Goal: Contribute content: Add original content to the website for others to see

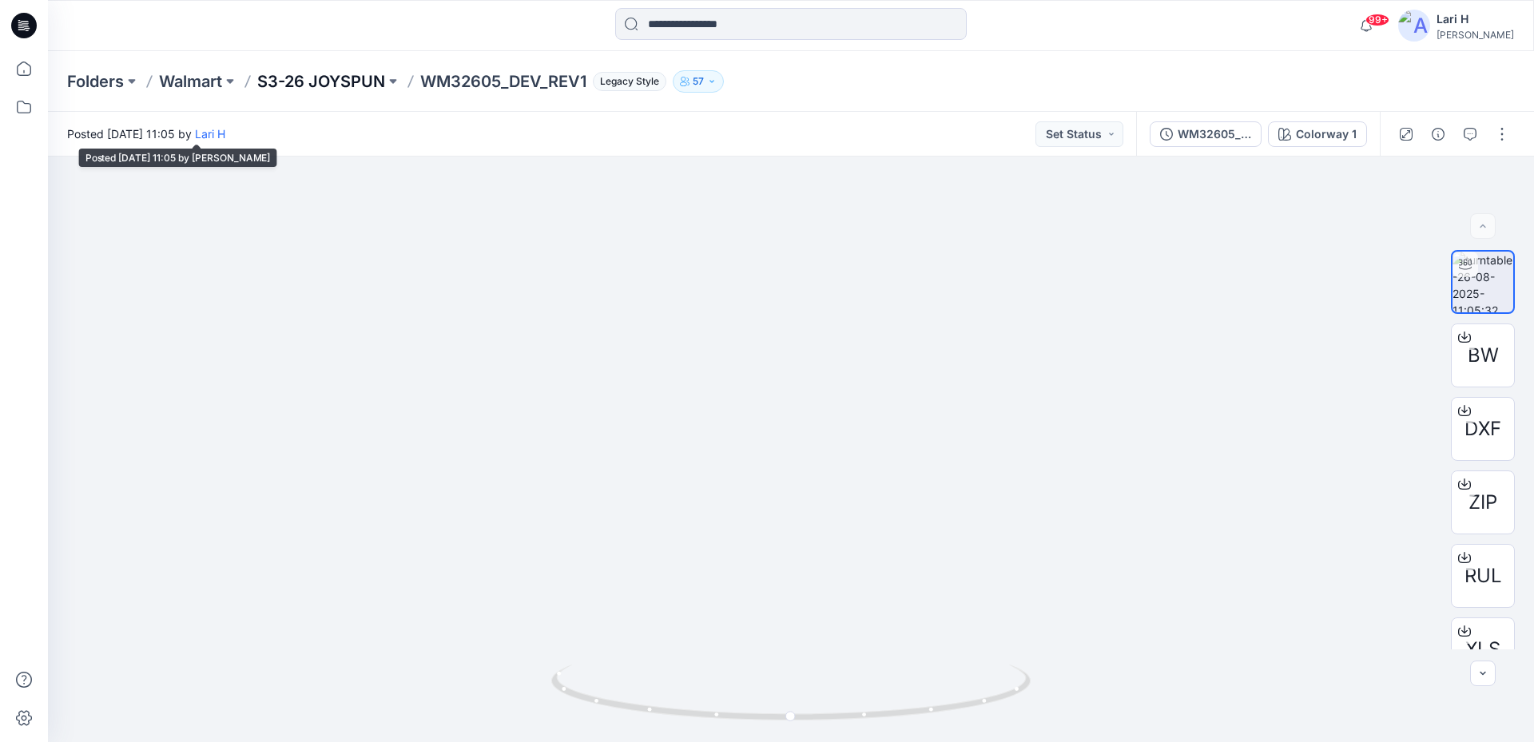
click at [338, 74] on p "S3-26 JOYSPUN" at bounding box center [321, 81] width 128 height 22
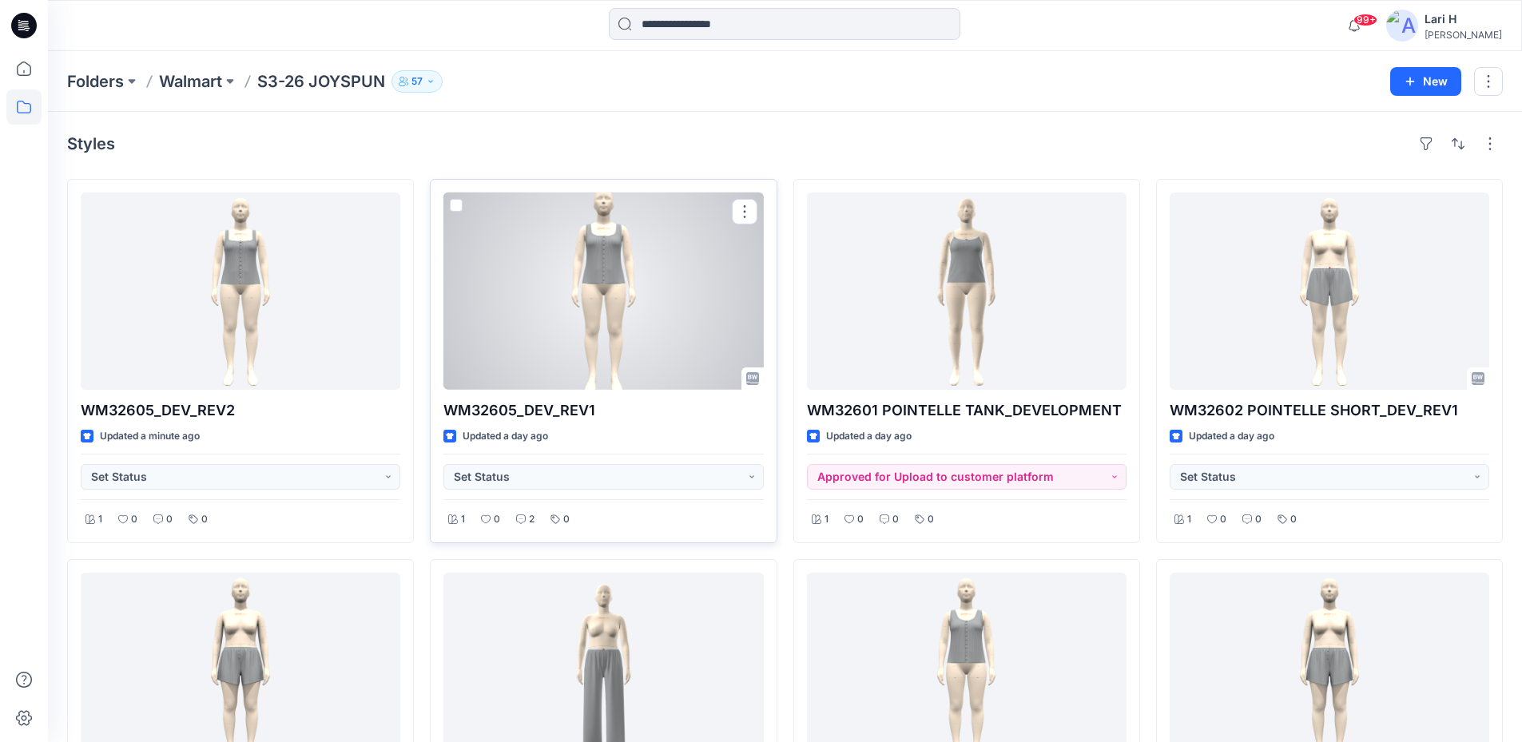
click at [510, 271] on div at bounding box center [602, 290] width 319 height 197
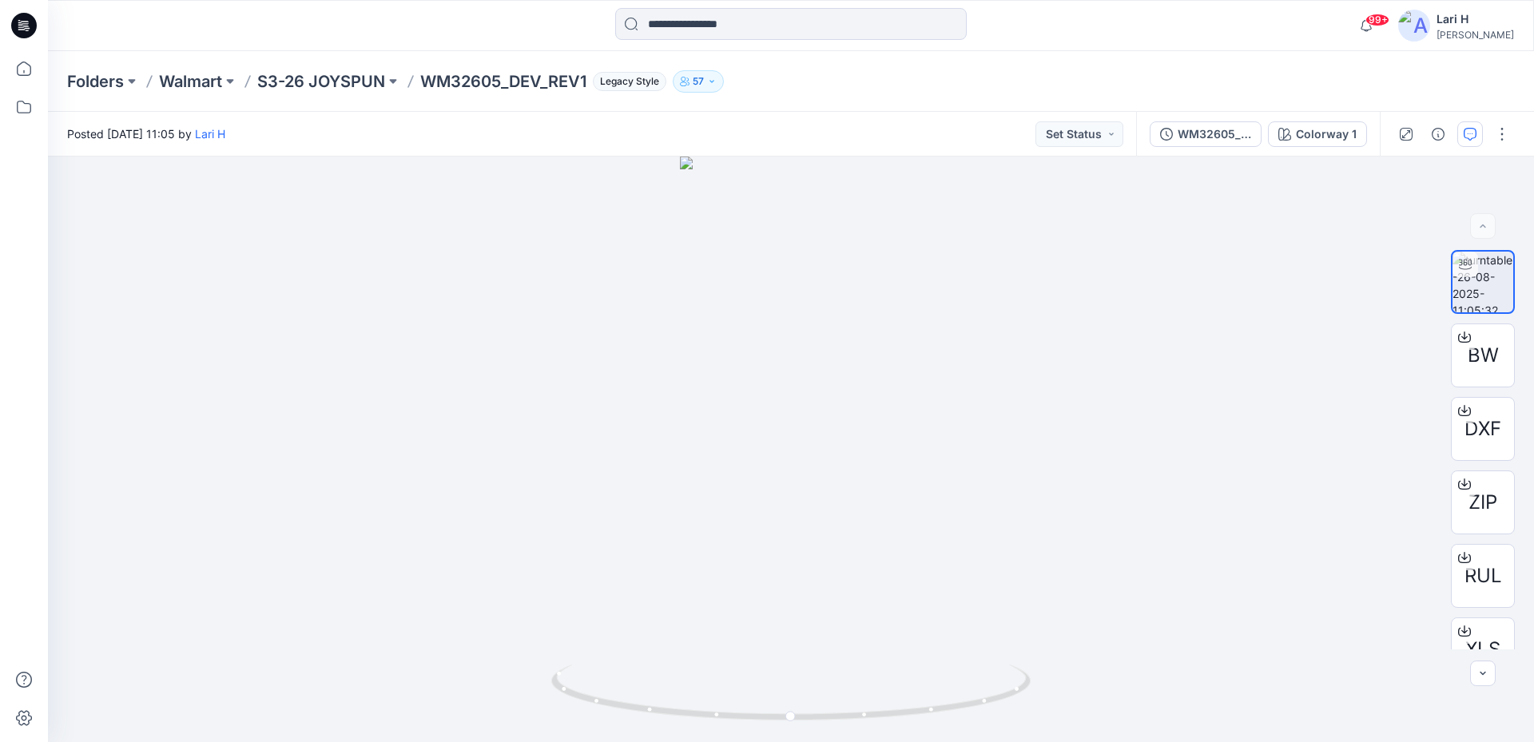
click at [1477, 146] on button "button" at bounding box center [1470, 134] width 26 height 26
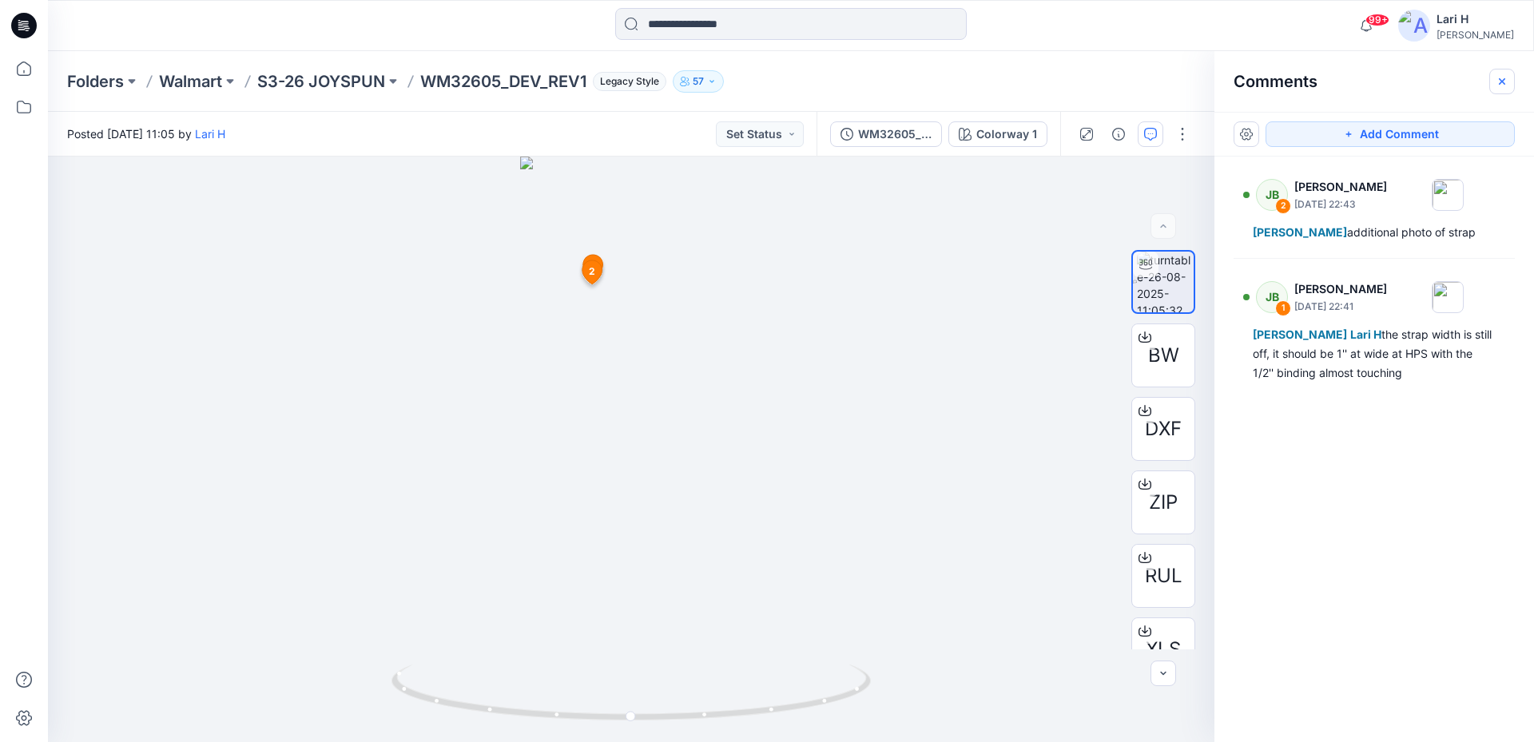
click at [1501, 86] on icon "button" at bounding box center [1501, 81] width 13 height 13
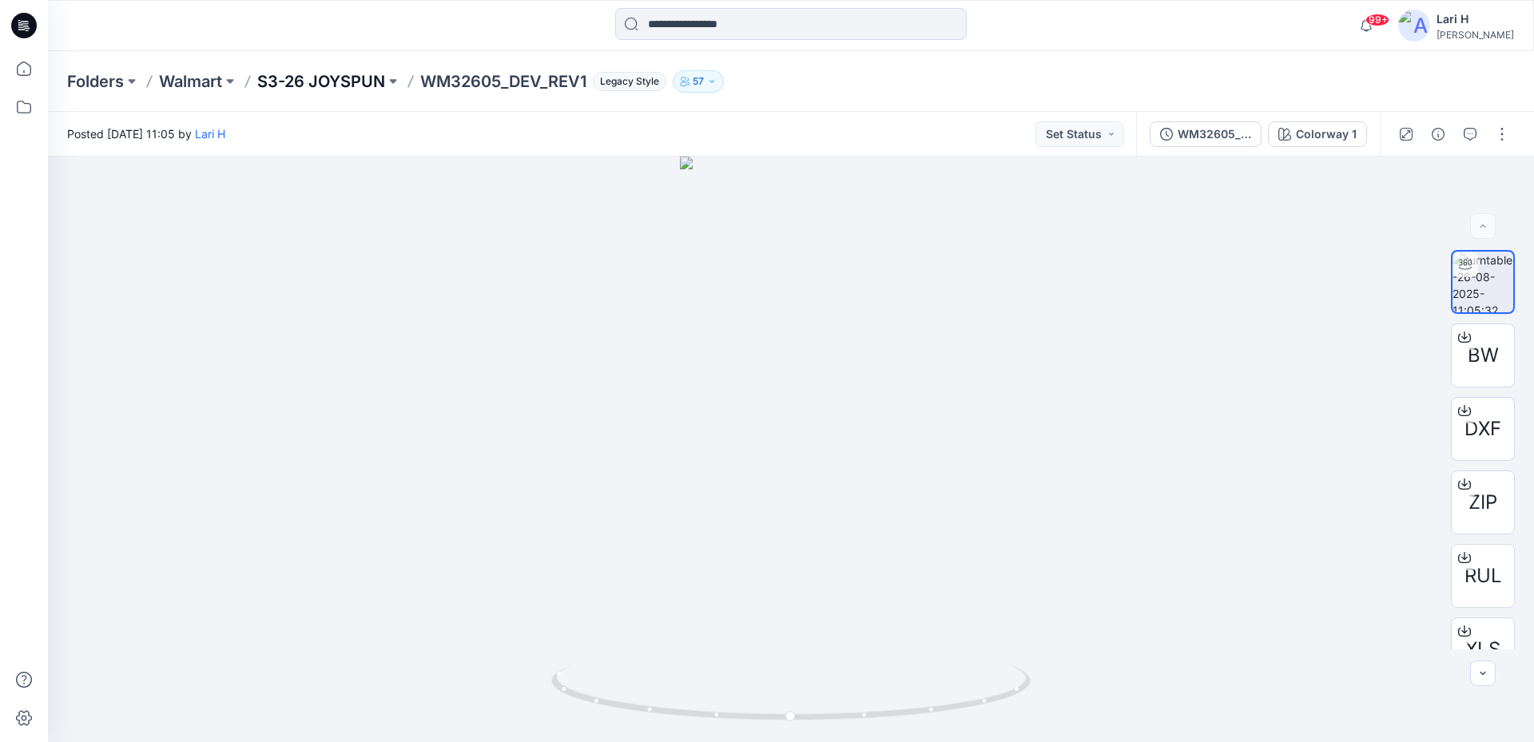
click at [319, 83] on p "S3-26 JOYSPUN" at bounding box center [321, 81] width 128 height 22
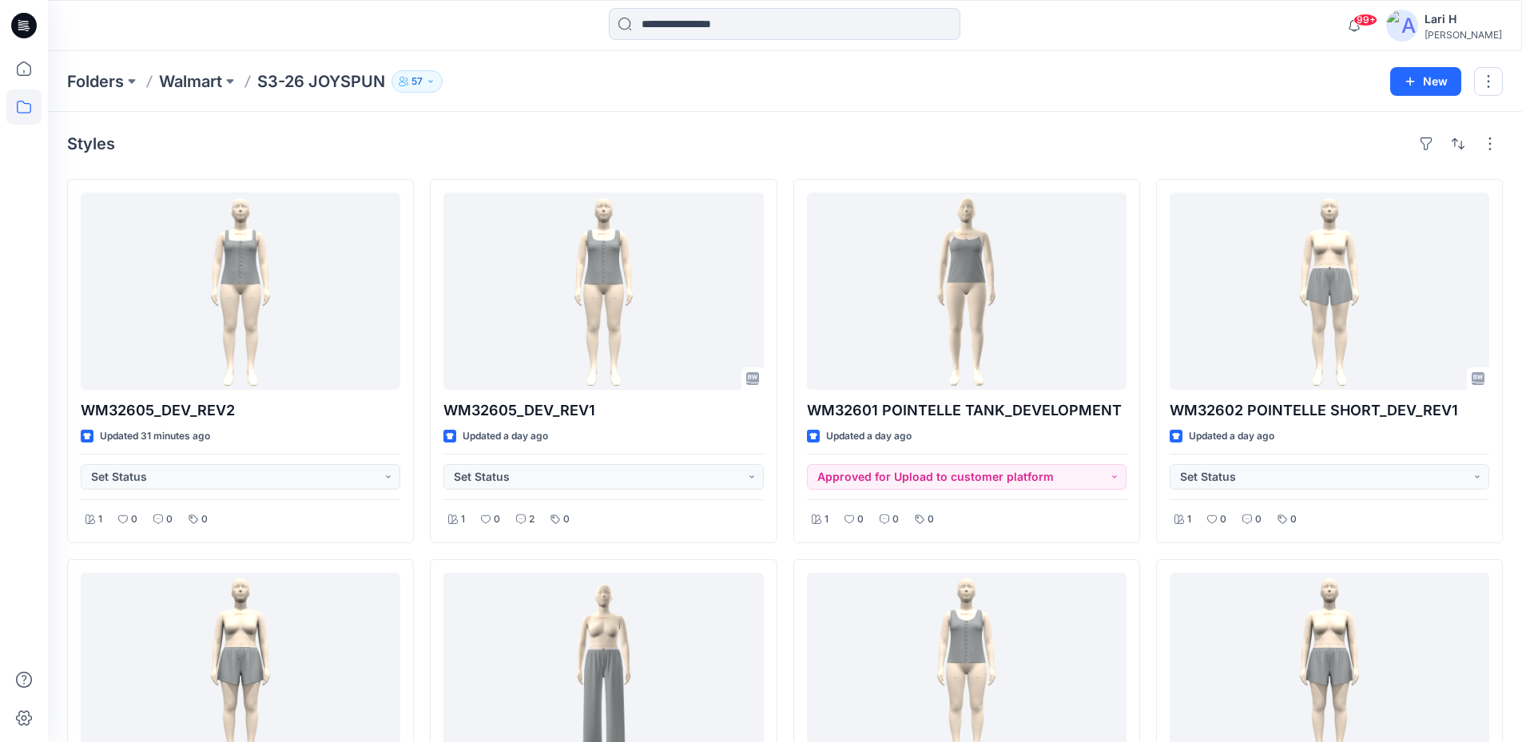
click at [16, 16] on icon at bounding box center [24, 26] width 26 height 26
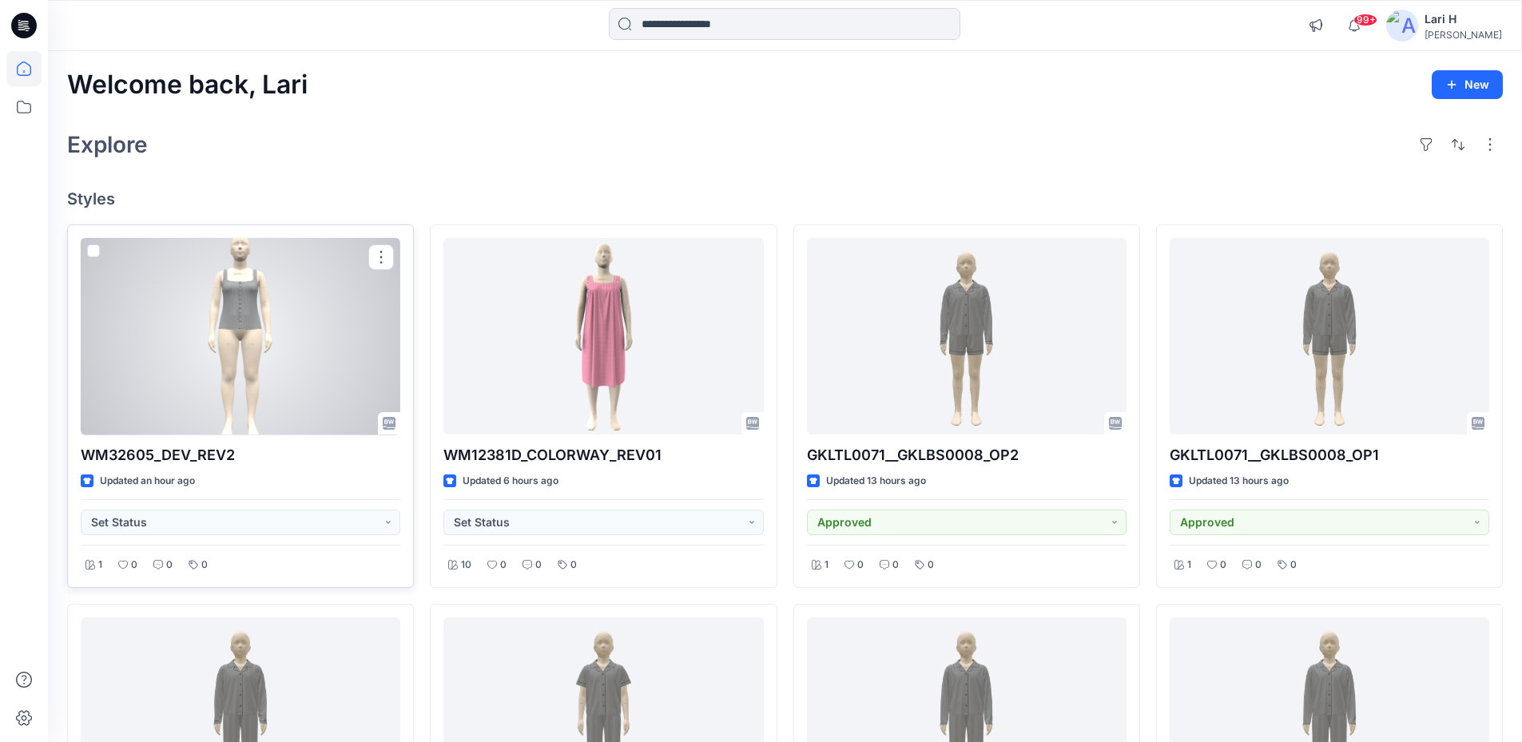
click at [242, 343] on div at bounding box center [240, 336] width 319 height 197
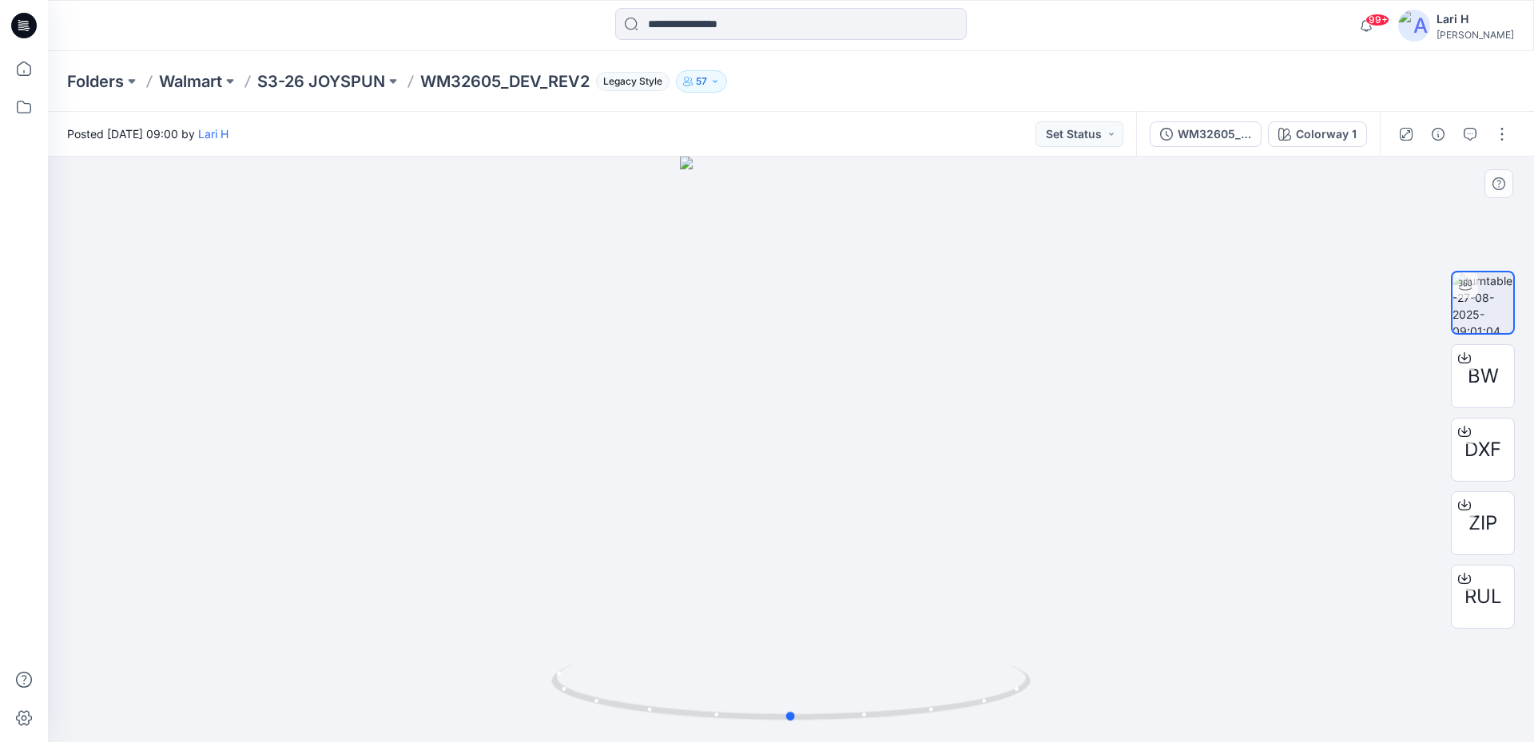
click at [1437, 192] on div at bounding box center [791, 449] width 1486 height 585
click at [1506, 141] on button "button" at bounding box center [1502, 134] width 26 height 26
click at [1404, 175] on p "Edit" at bounding box center [1400, 171] width 20 height 17
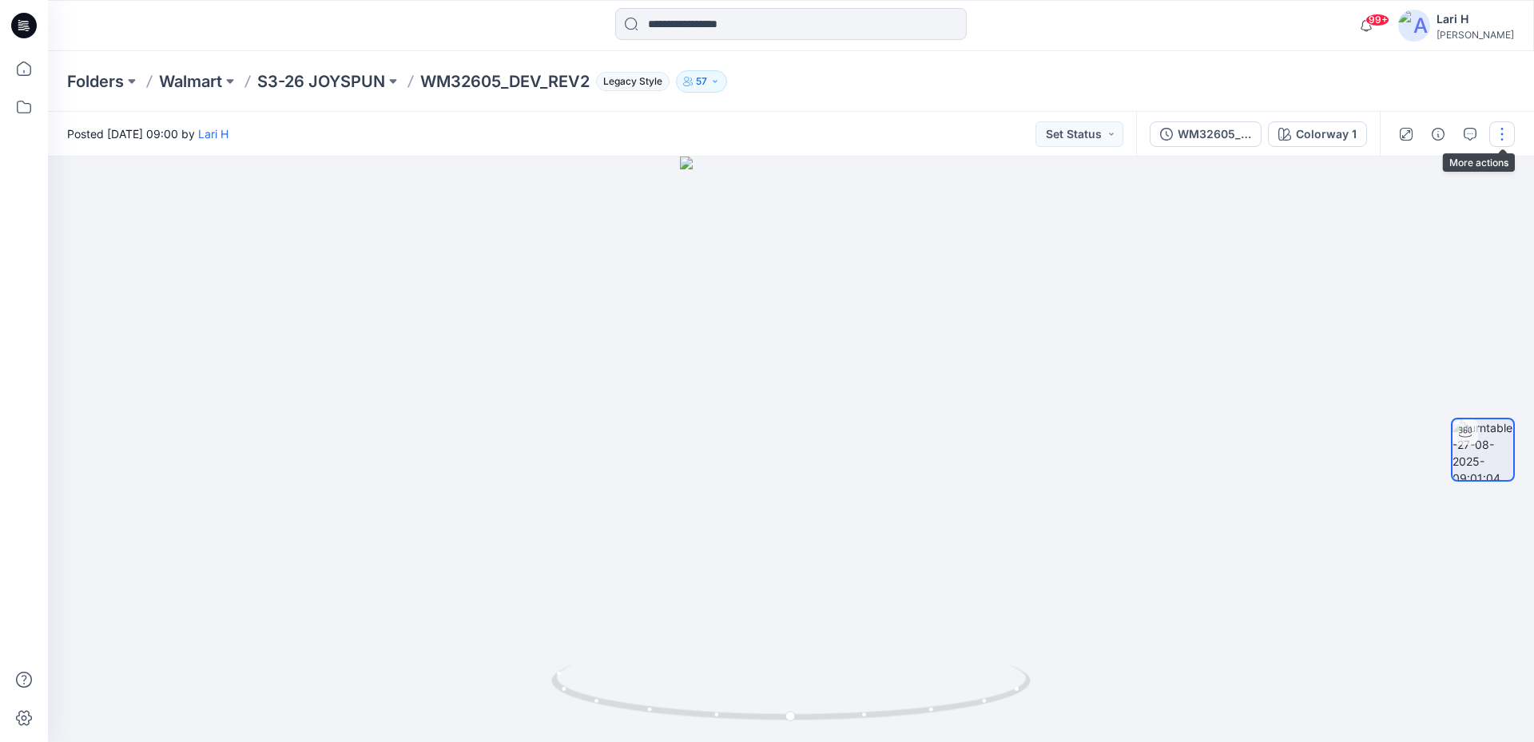
click at [1513, 135] on button "button" at bounding box center [1502, 134] width 26 height 26
click at [1431, 170] on button "Edit" at bounding box center [1434, 172] width 147 height 30
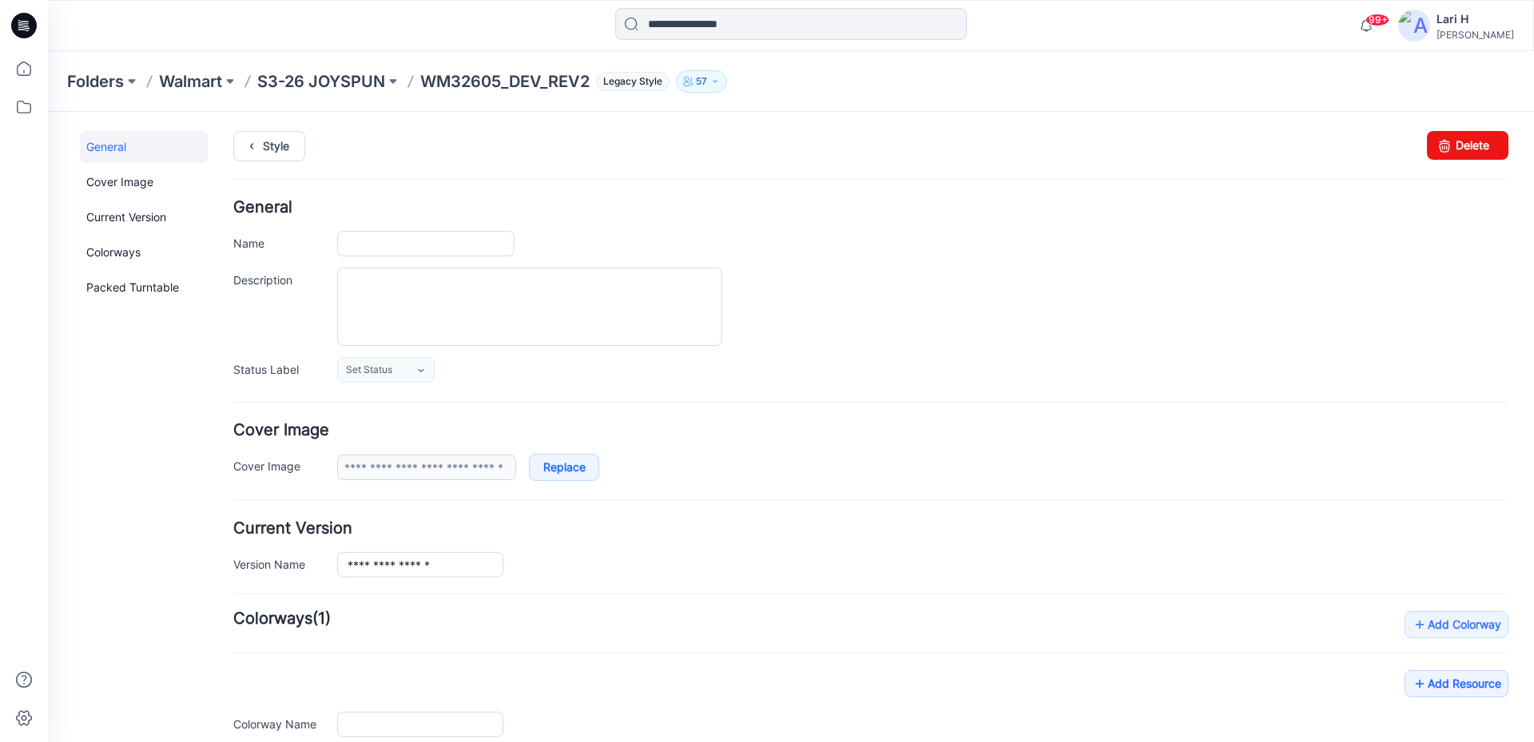
type input "**********"
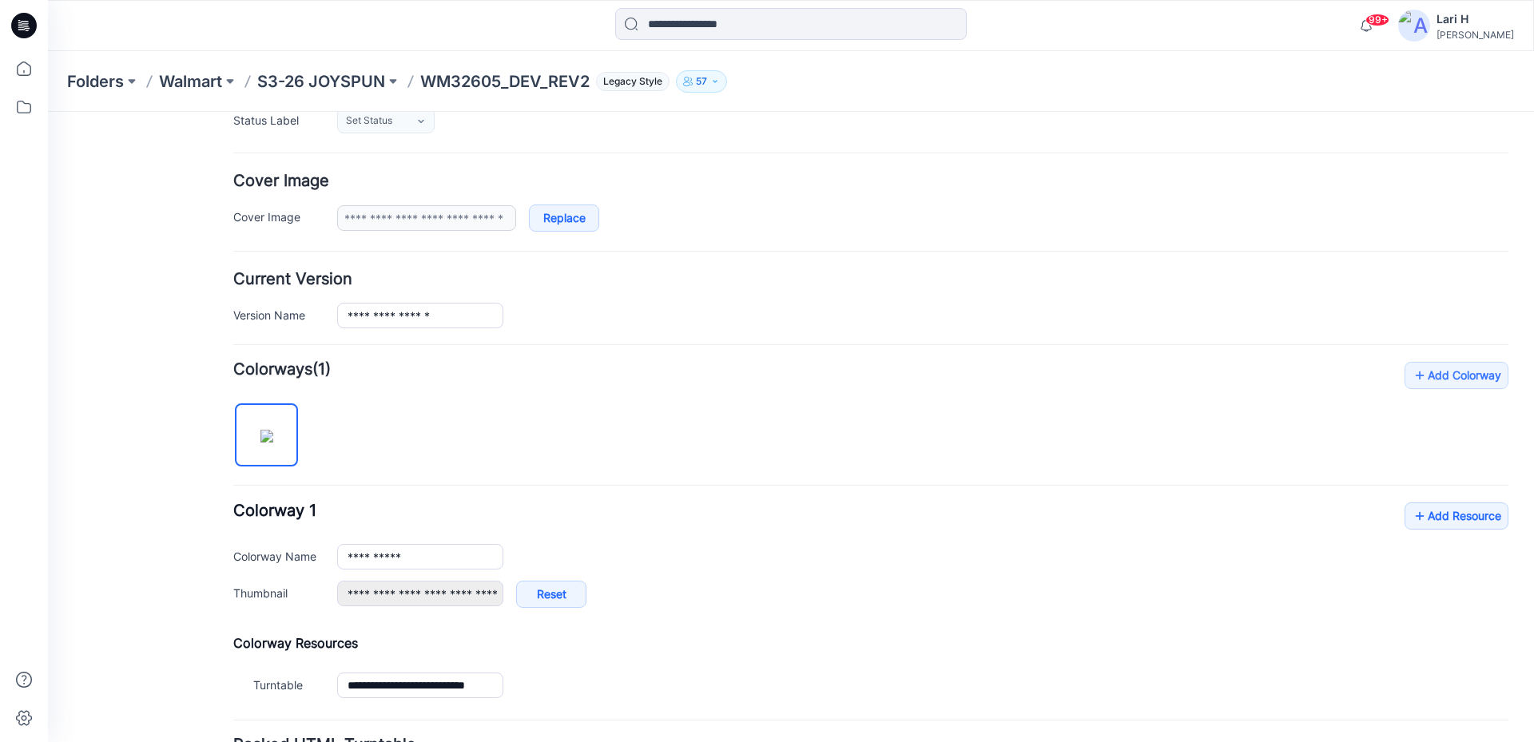
scroll to position [394, 0]
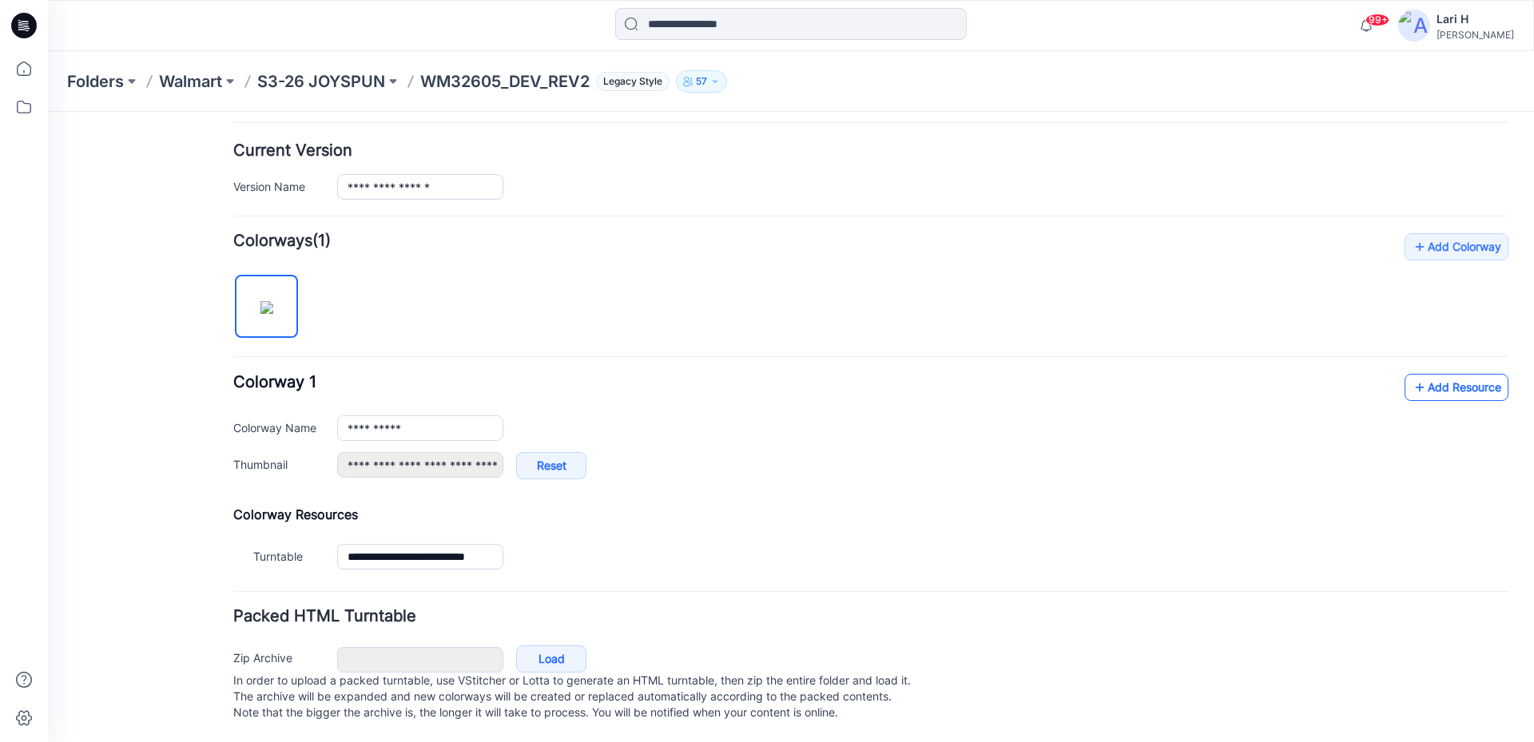
click at [1415, 374] on link "Add Resource" at bounding box center [1456, 387] width 104 height 27
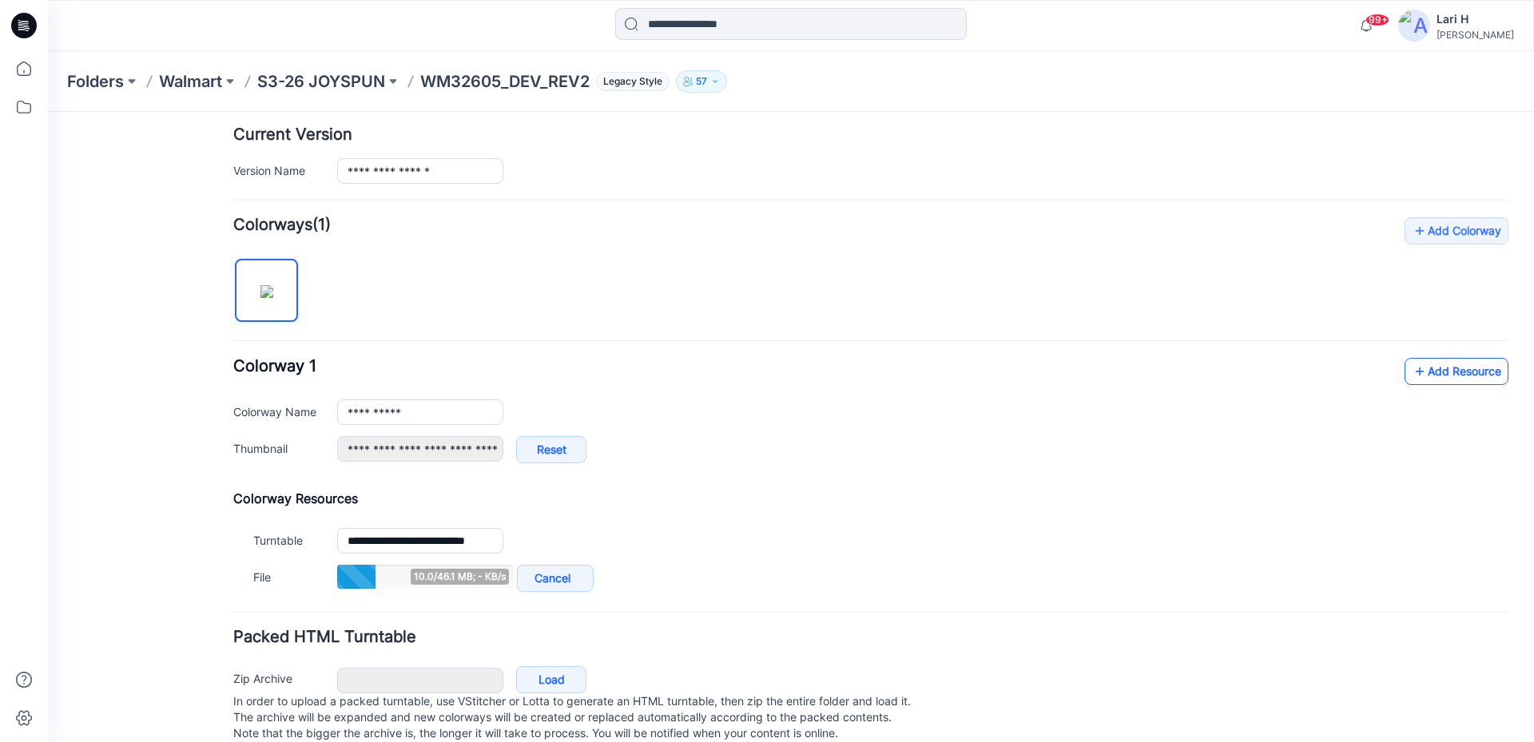
click at [1411, 372] on icon at bounding box center [1419, 372] width 16 height 26
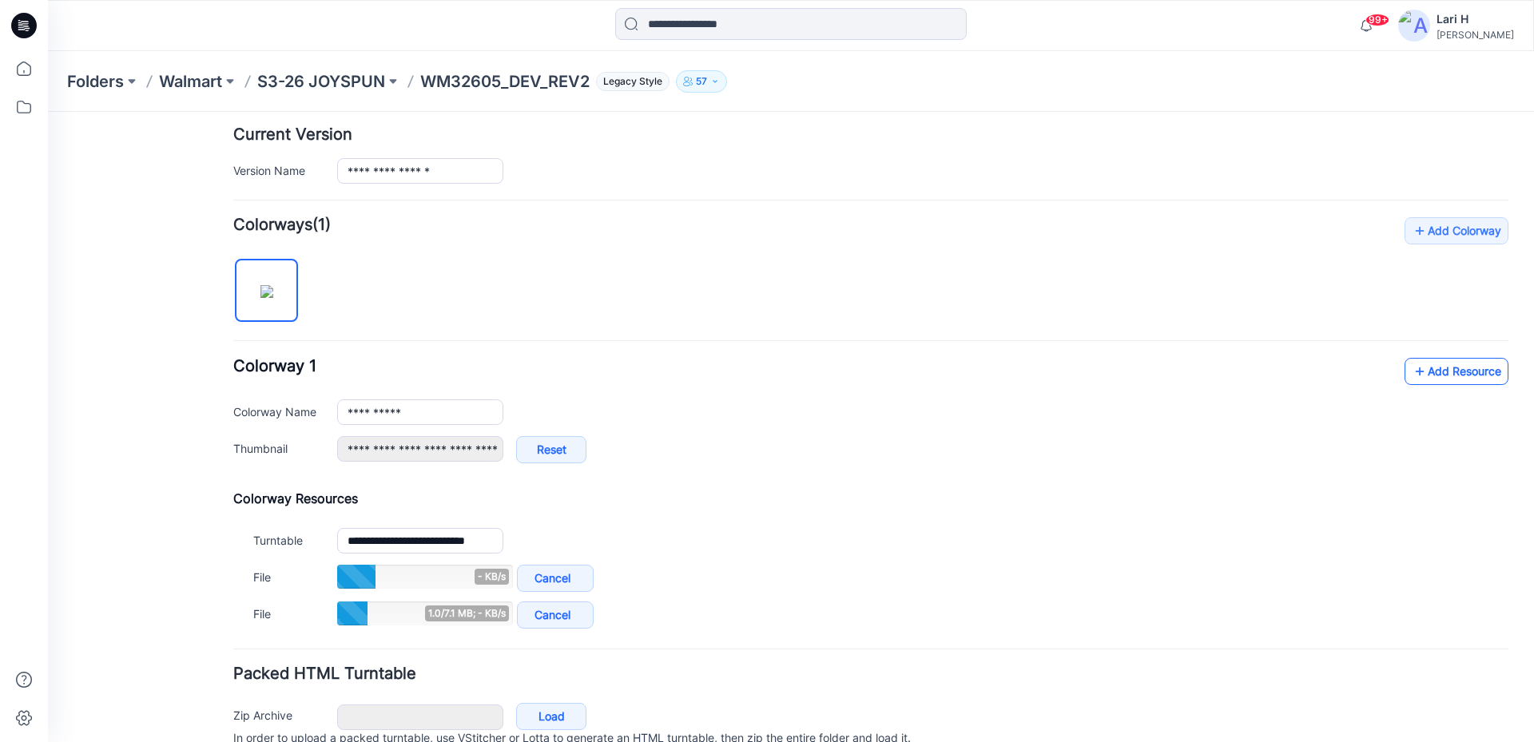
click at [1415, 371] on link "Add Resource" at bounding box center [1456, 371] width 104 height 27
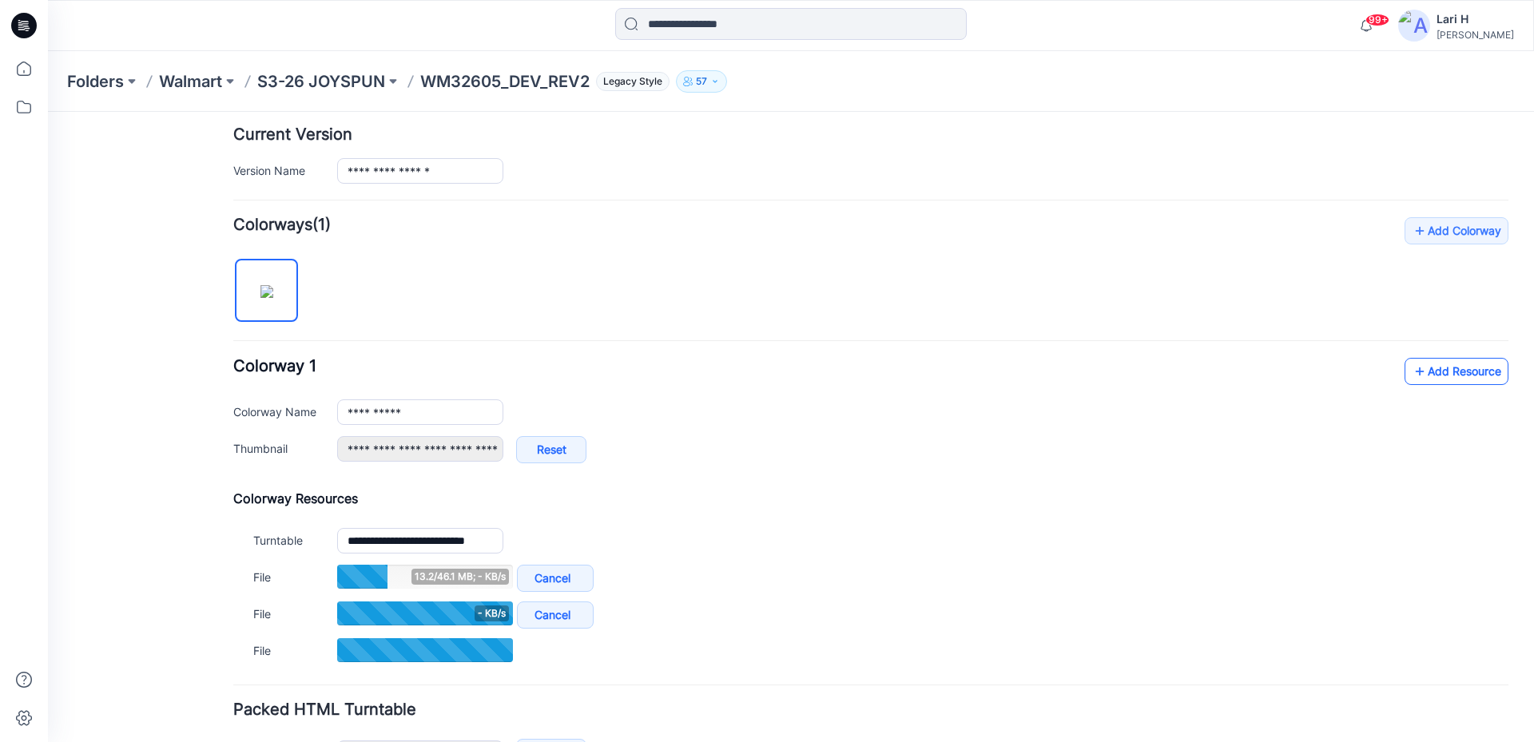
click at [1419, 375] on link "Add Resource" at bounding box center [1456, 371] width 104 height 27
click at [1427, 372] on link "Add Resource" at bounding box center [1456, 371] width 104 height 27
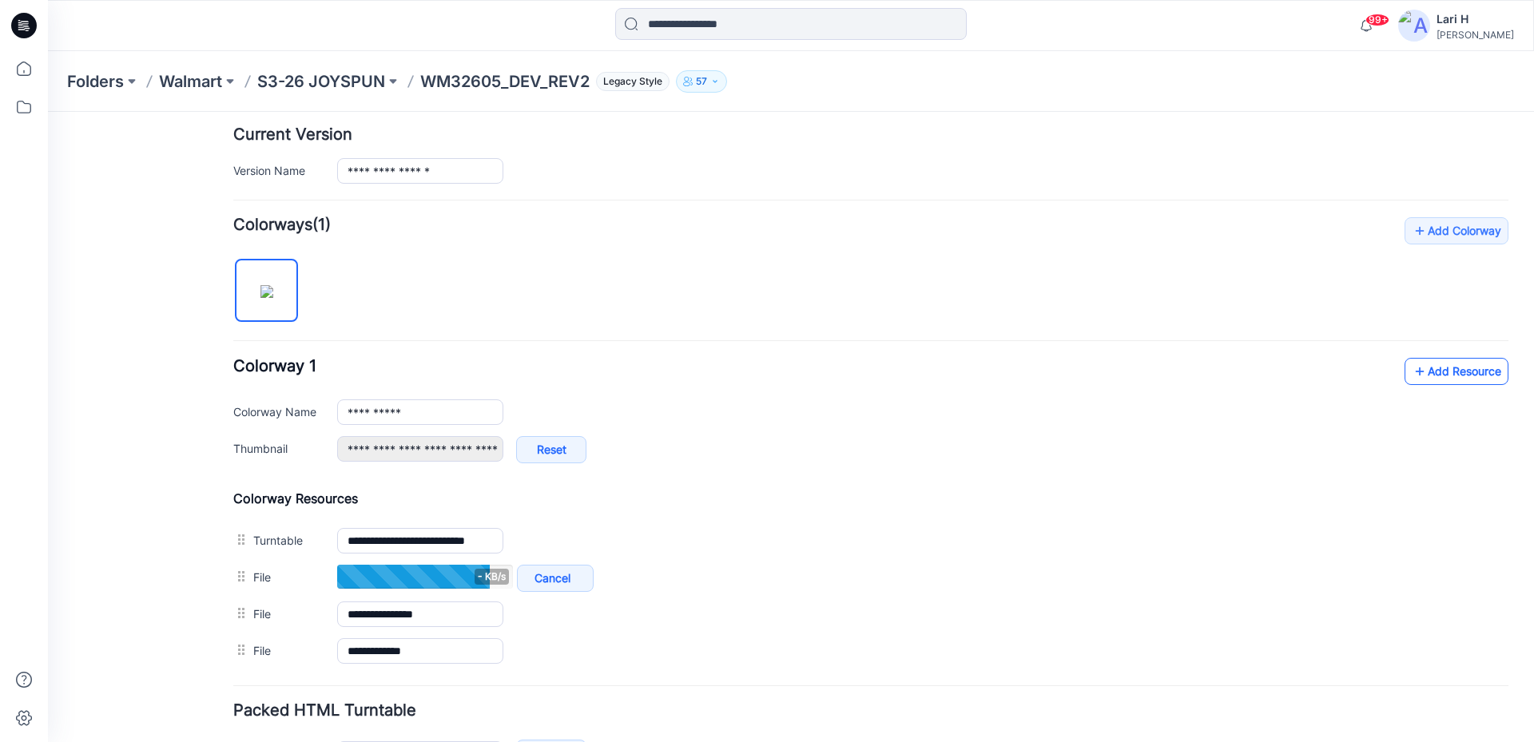
click at [1421, 372] on link "Add Resource" at bounding box center [1456, 371] width 104 height 27
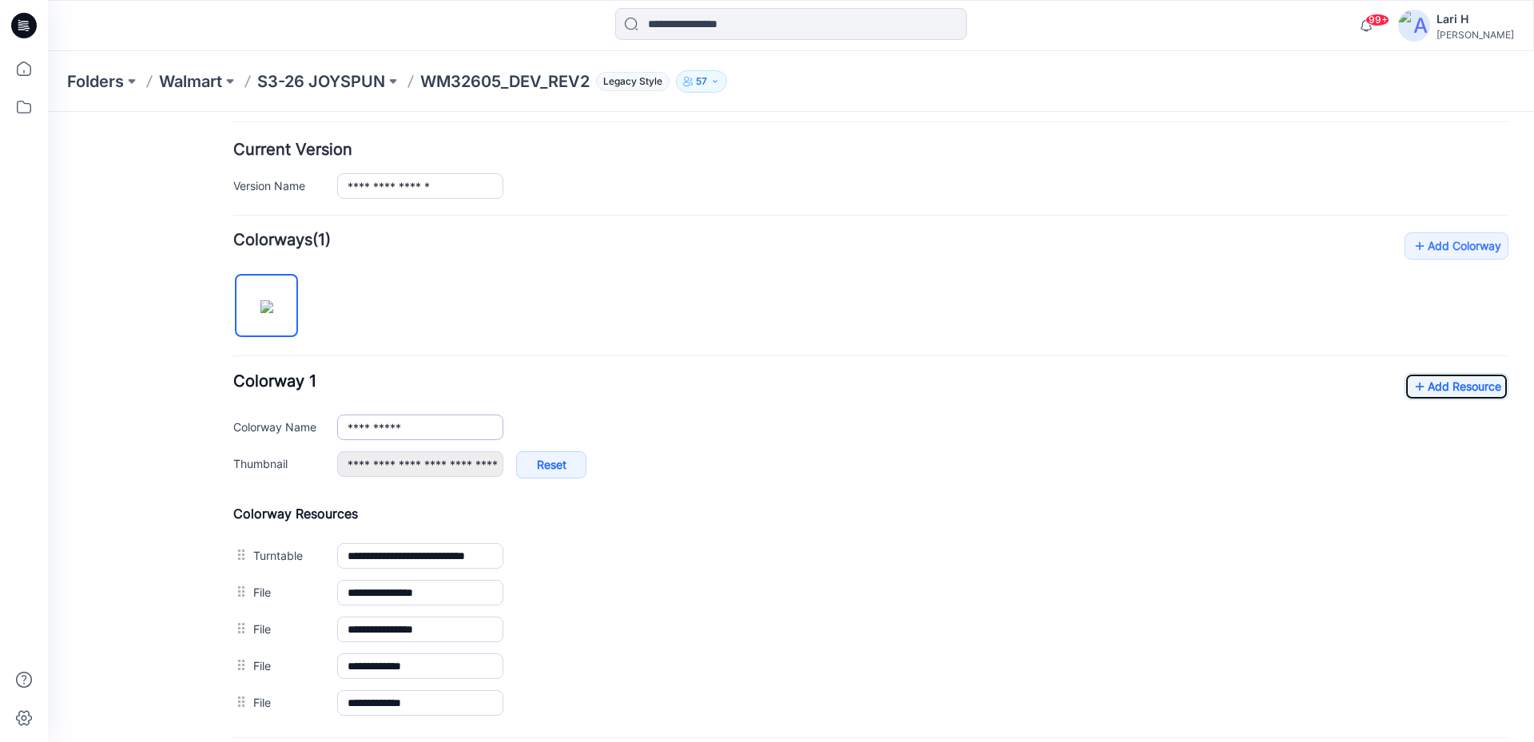
scroll to position [0, 0]
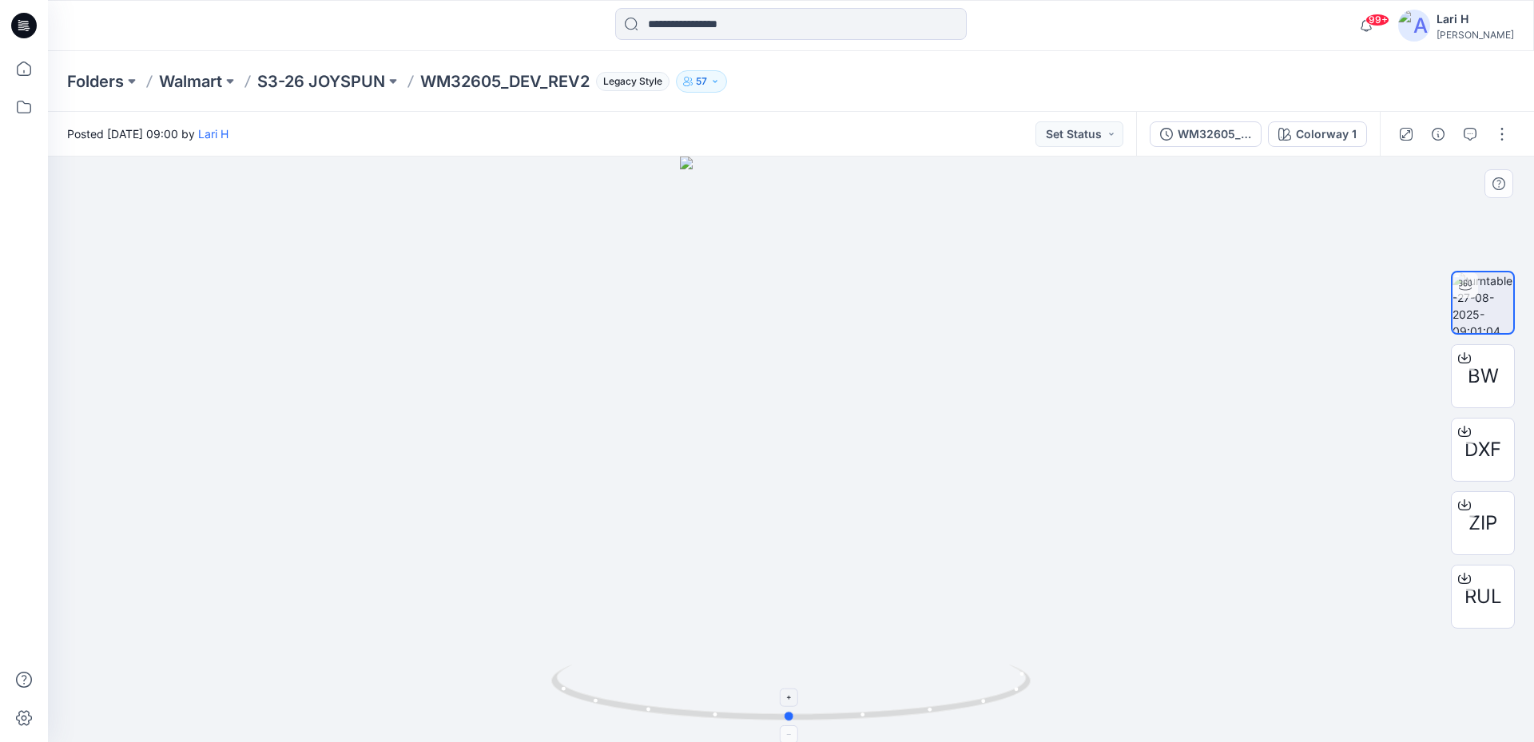
drag, startPoint x: 1018, startPoint y: 692, endPoint x: 1017, endPoint y: 675, distance: 16.8
click at [1017, 675] on icon at bounding box center [792, 695] width 483 height 60
drag, startPoint x: 789, startPoint y: 241, endPoint x: 780, endPoint y: 538, distance: 296.5
click at [780, 538] on img at bounding box center [790, 357] width 589 height 772
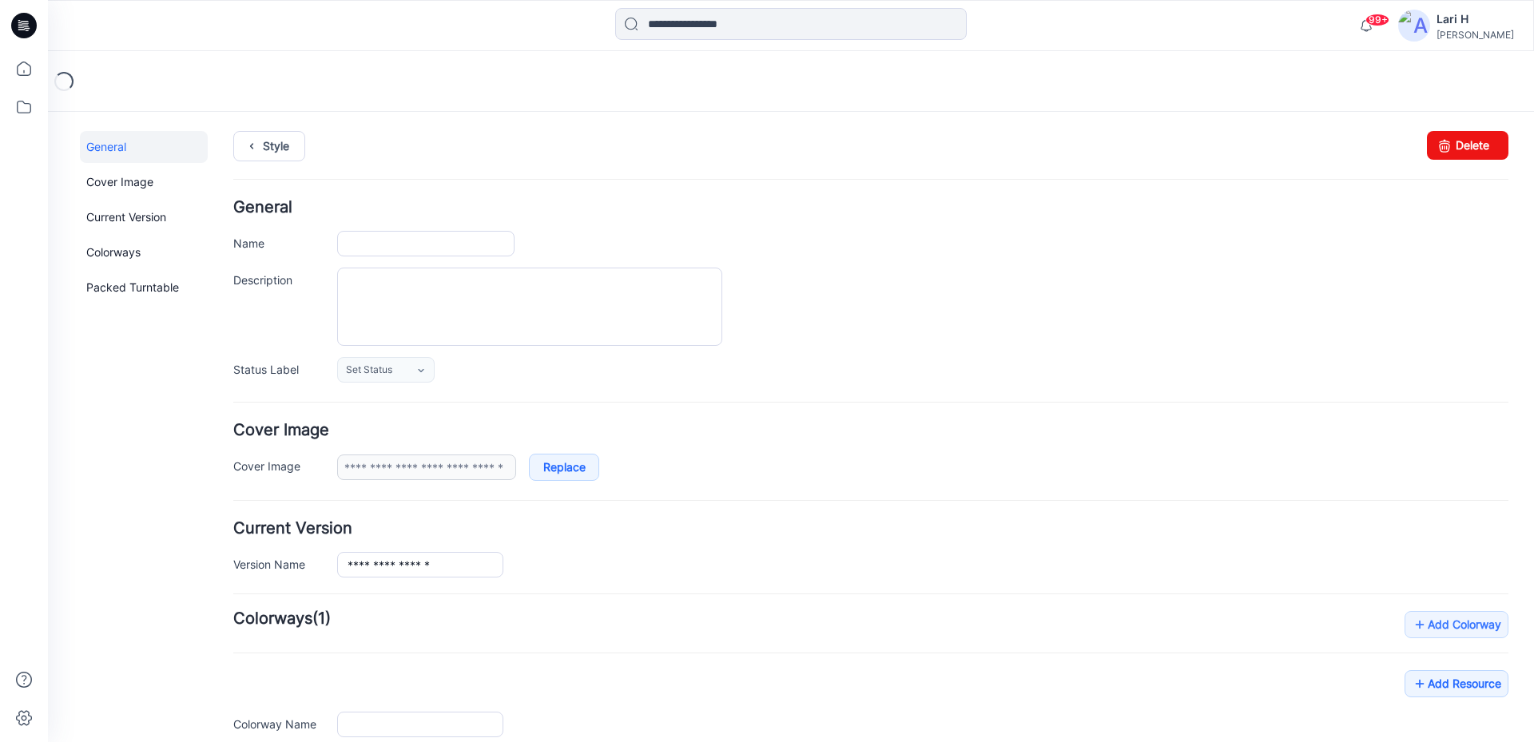
type input "**********"
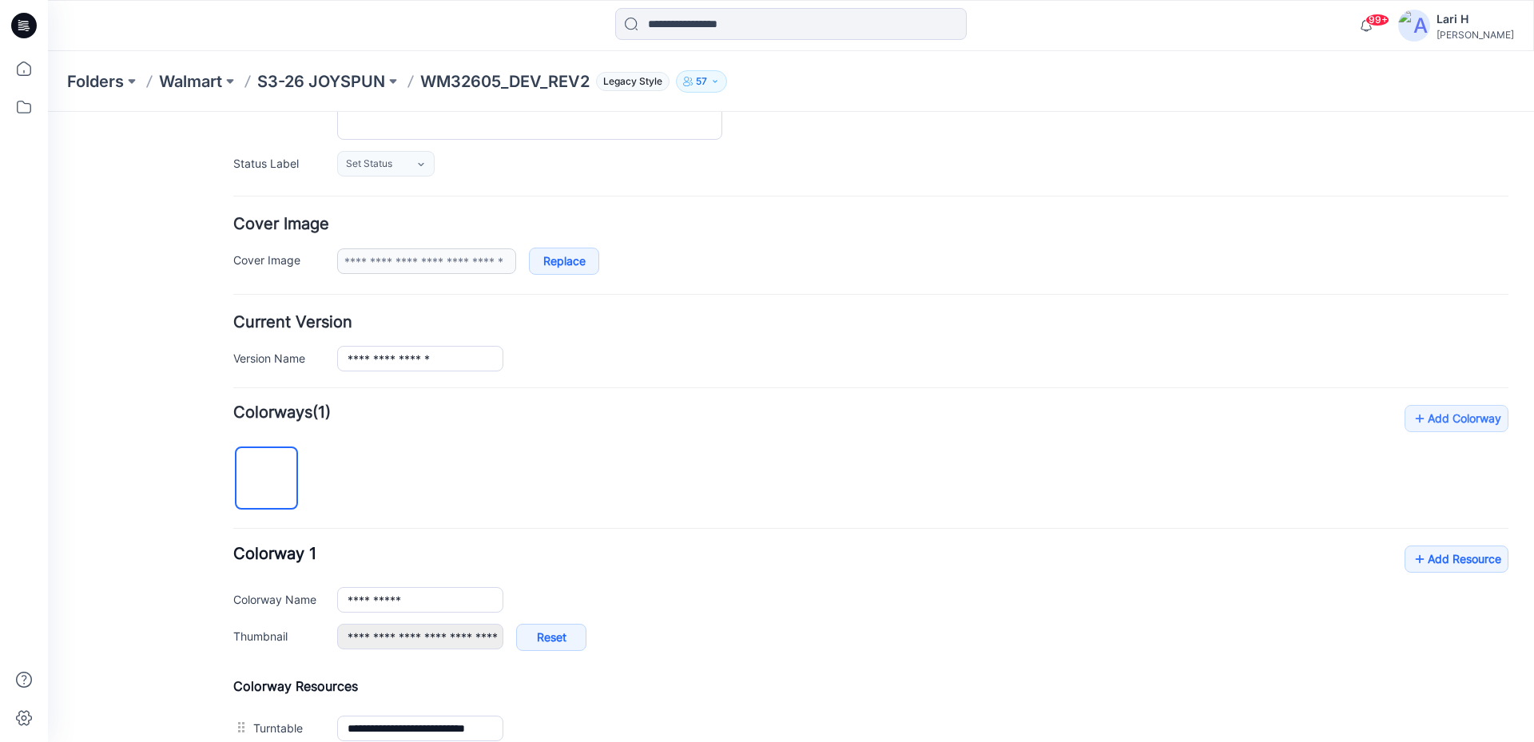
scroll to position [541, 0]
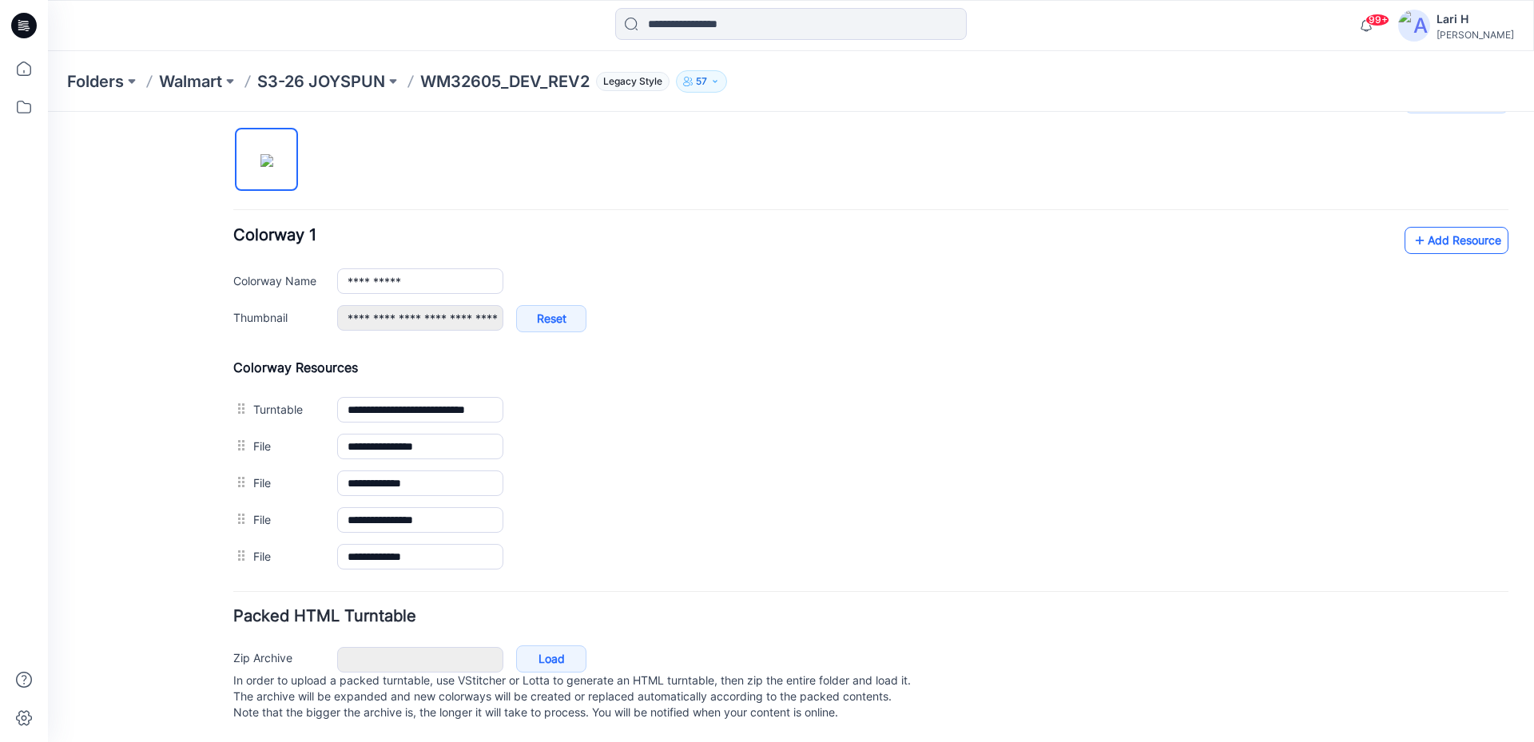
click at [1436, 227] on link "Add Resource" at bounding box center [1456, 240] width 104 height 27
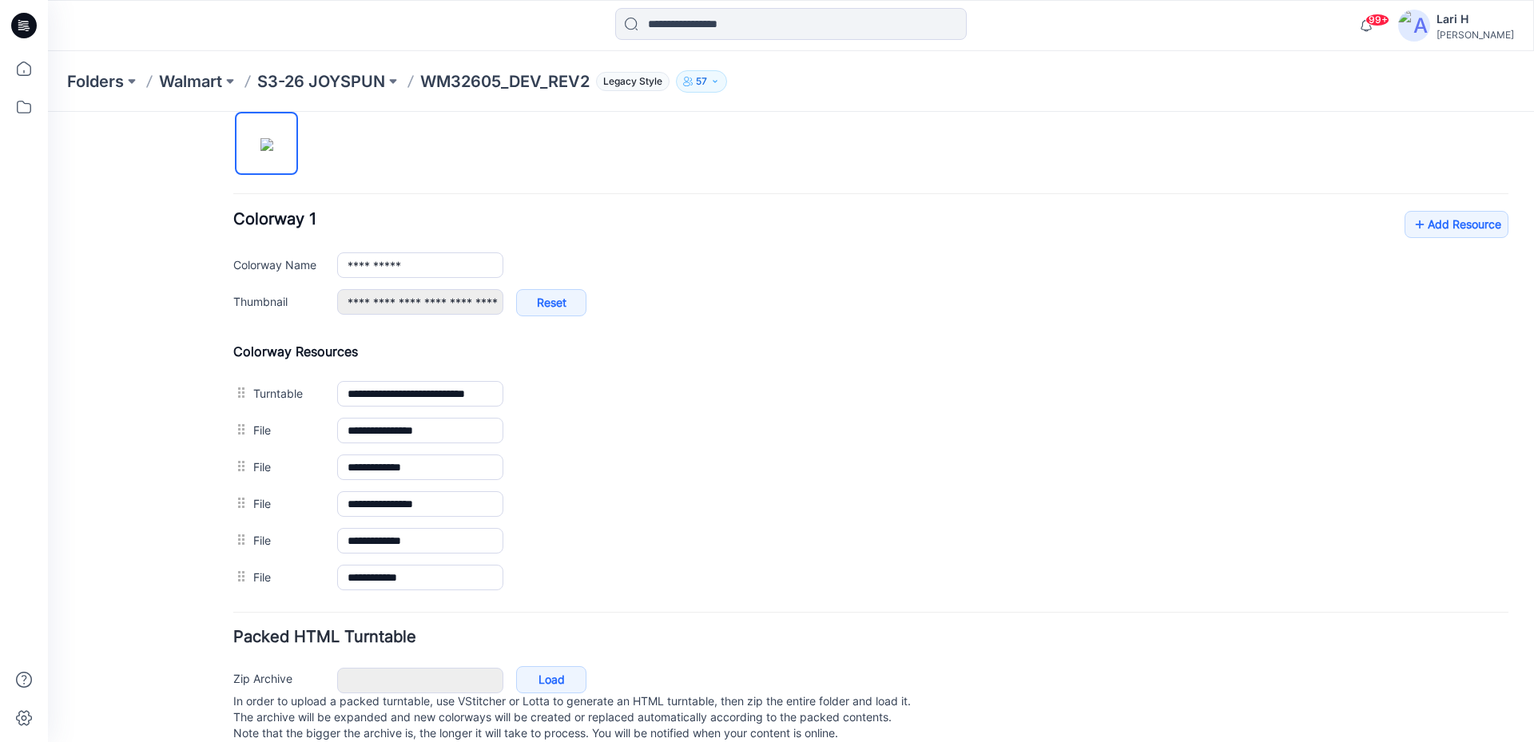
click at [1472, 260] on div "**********" at bounding box center [922, 265] width 1171 height 26
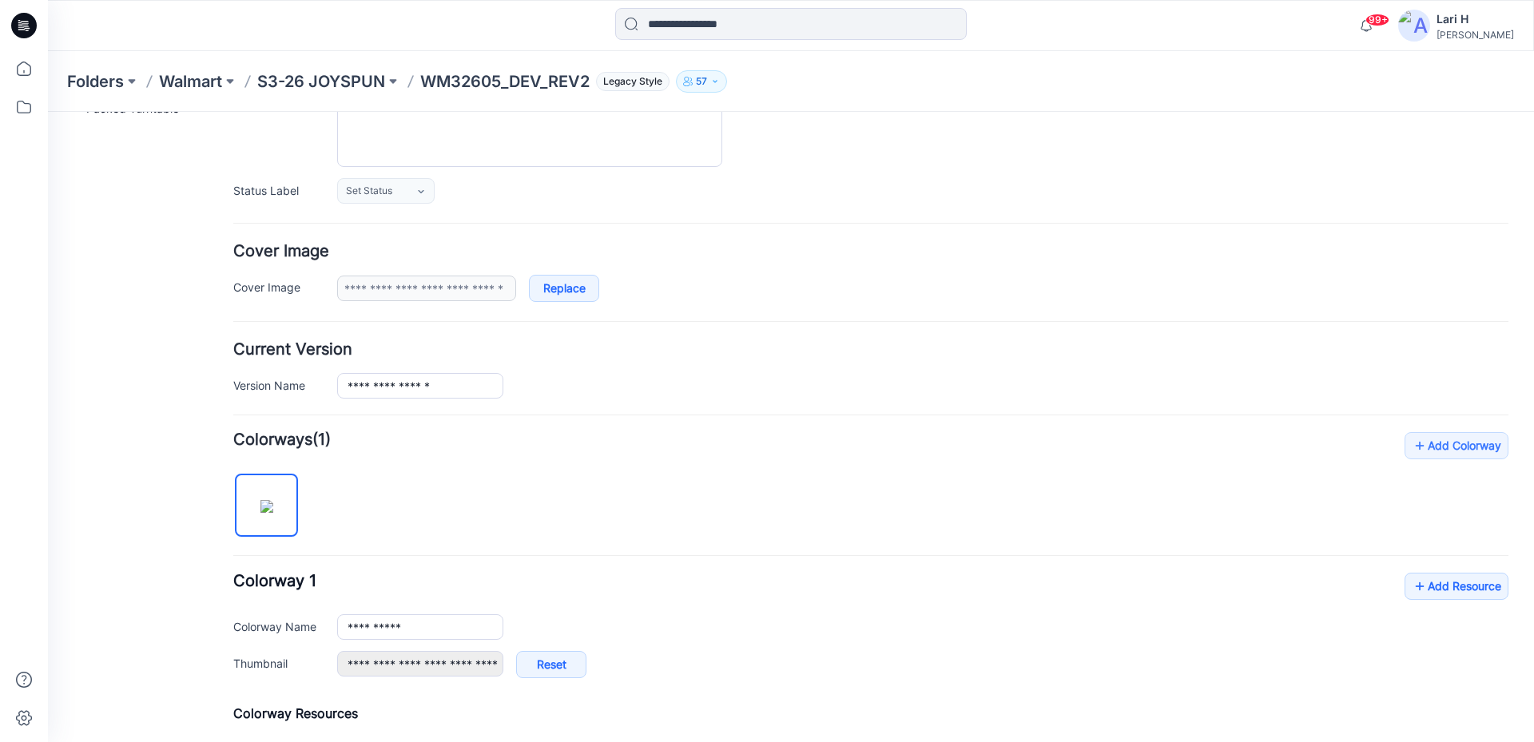
scroll to position [0, 0]
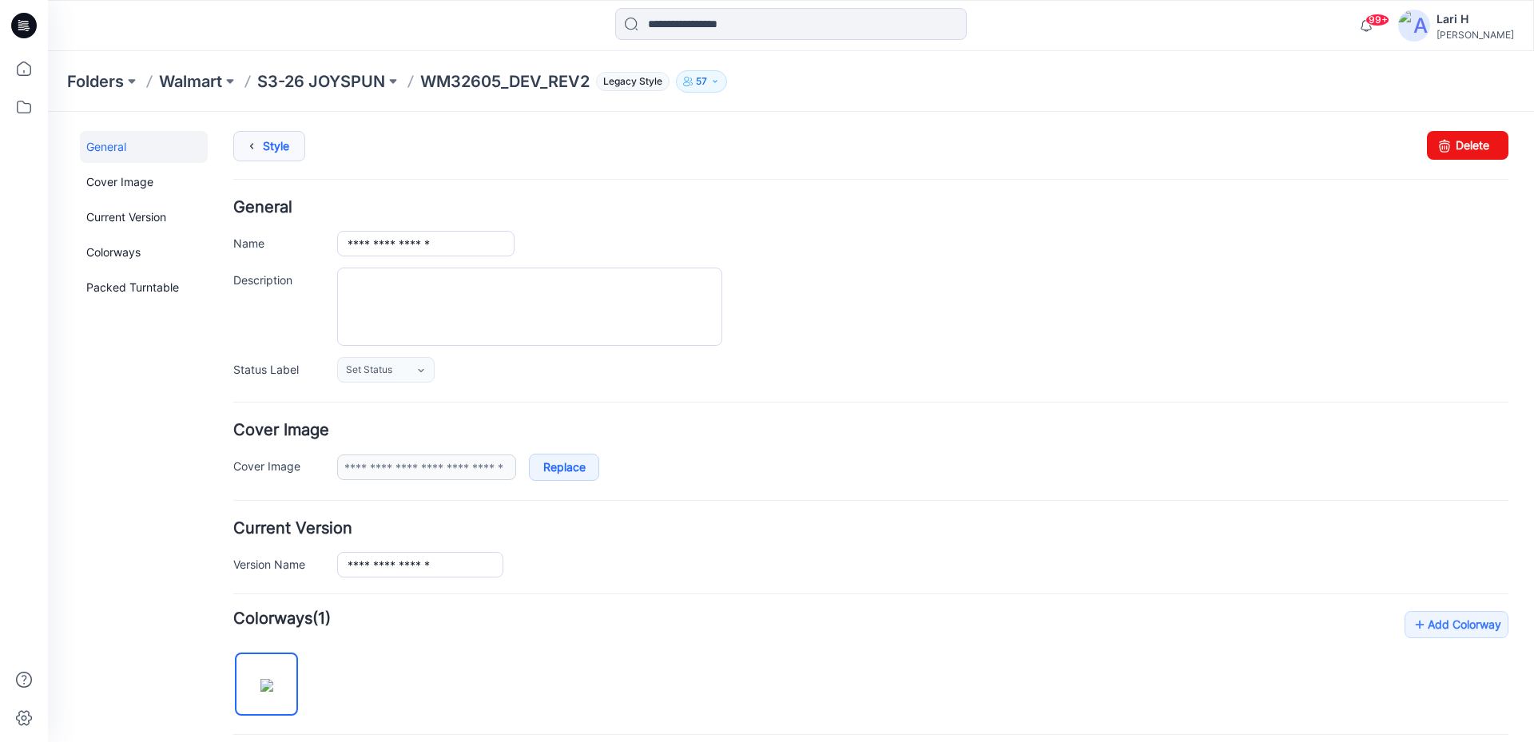
click at [279, 149] on link "Style" at bounding box center [269, 146] width 72 height 30
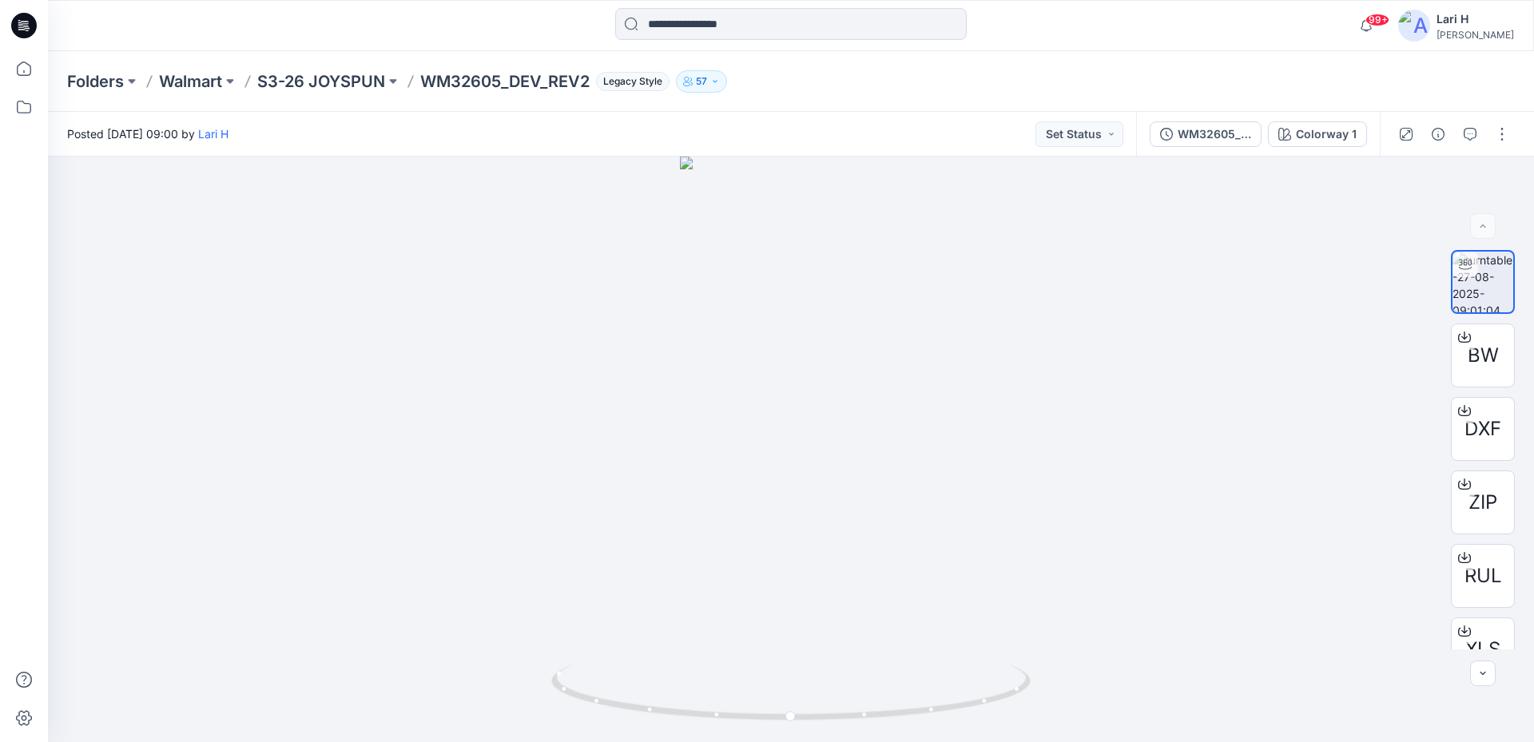
click at [21, 26] on icon at bounding box center [24, 26] width 26 height 26
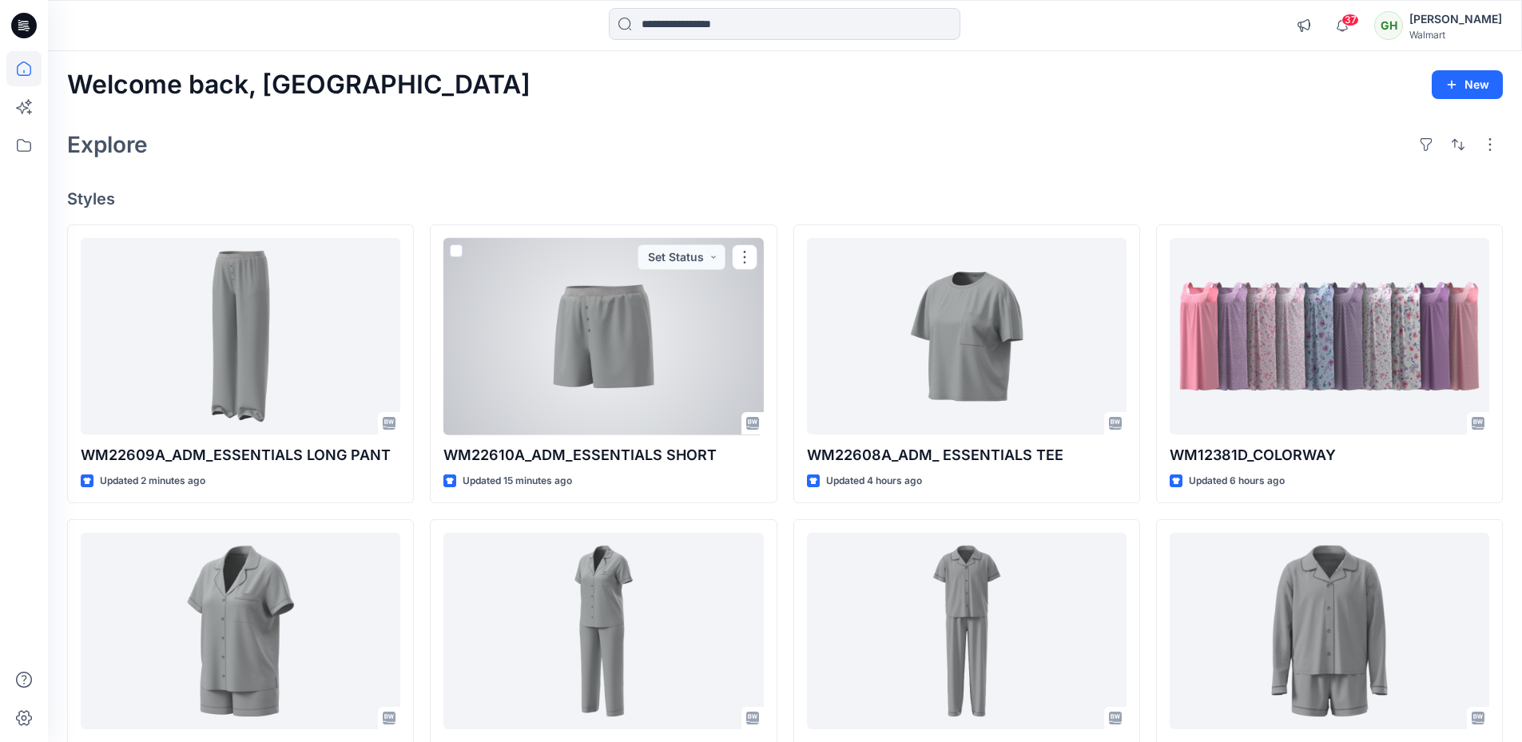
click at [590, 322] on div at bounding box center [602, 336] width 319 height 197
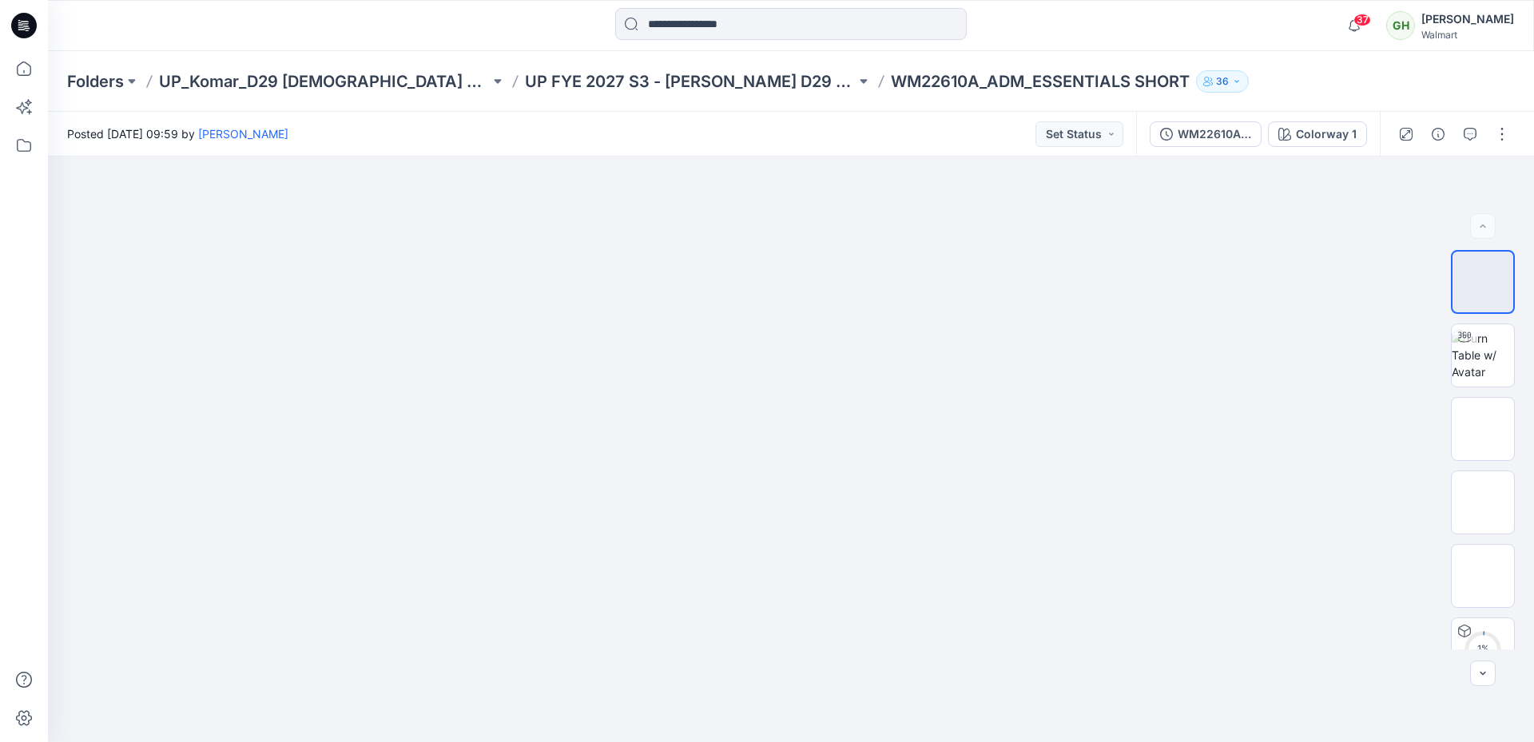
click at [30, 34] on icon at bounding box center [24, 26] width 26 height 26
click at [1502, 130] on button "button" at bounding box center [1502, 134] width 26 height 26
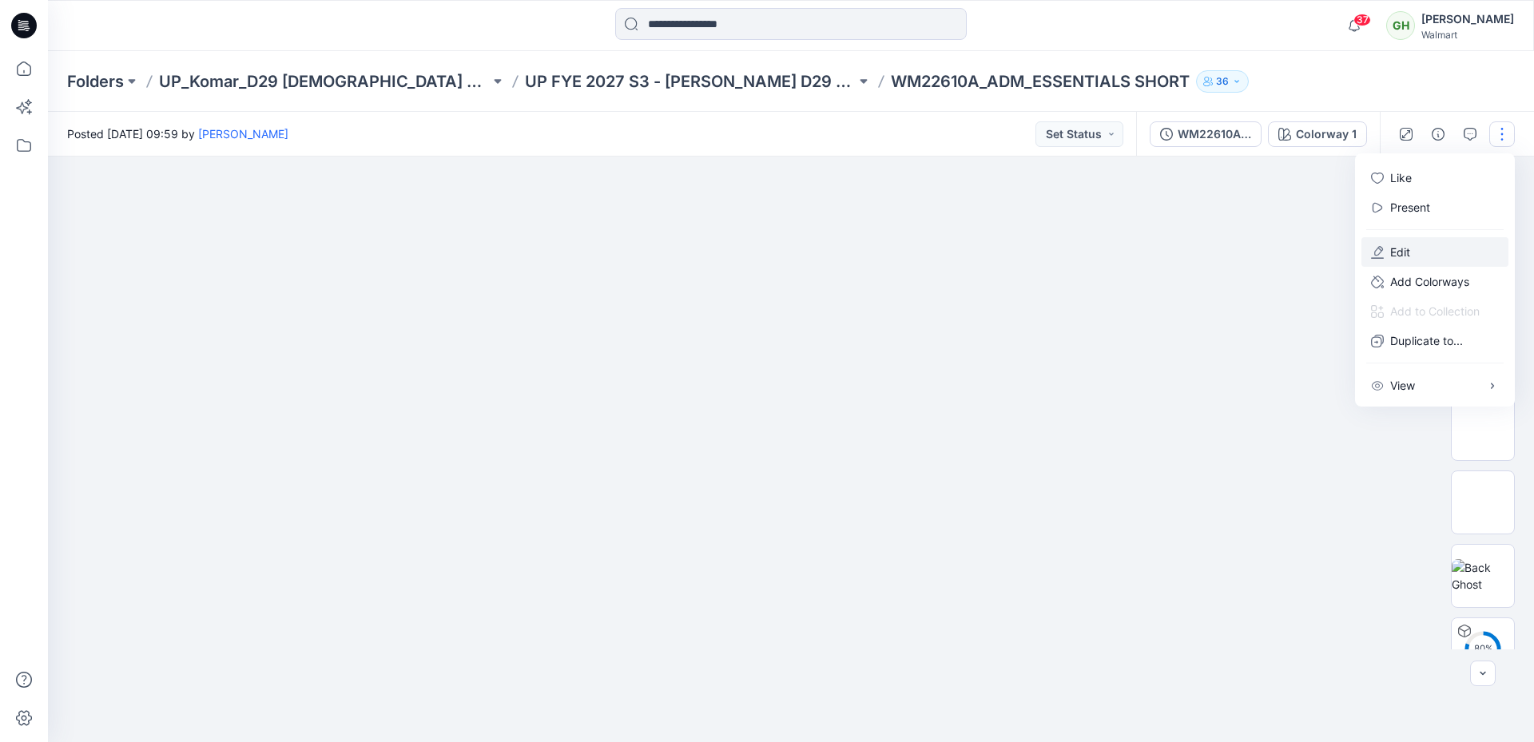
click at [1391, 248] on p "Edit" at bounding box center [1400, 252] width 20 height 17
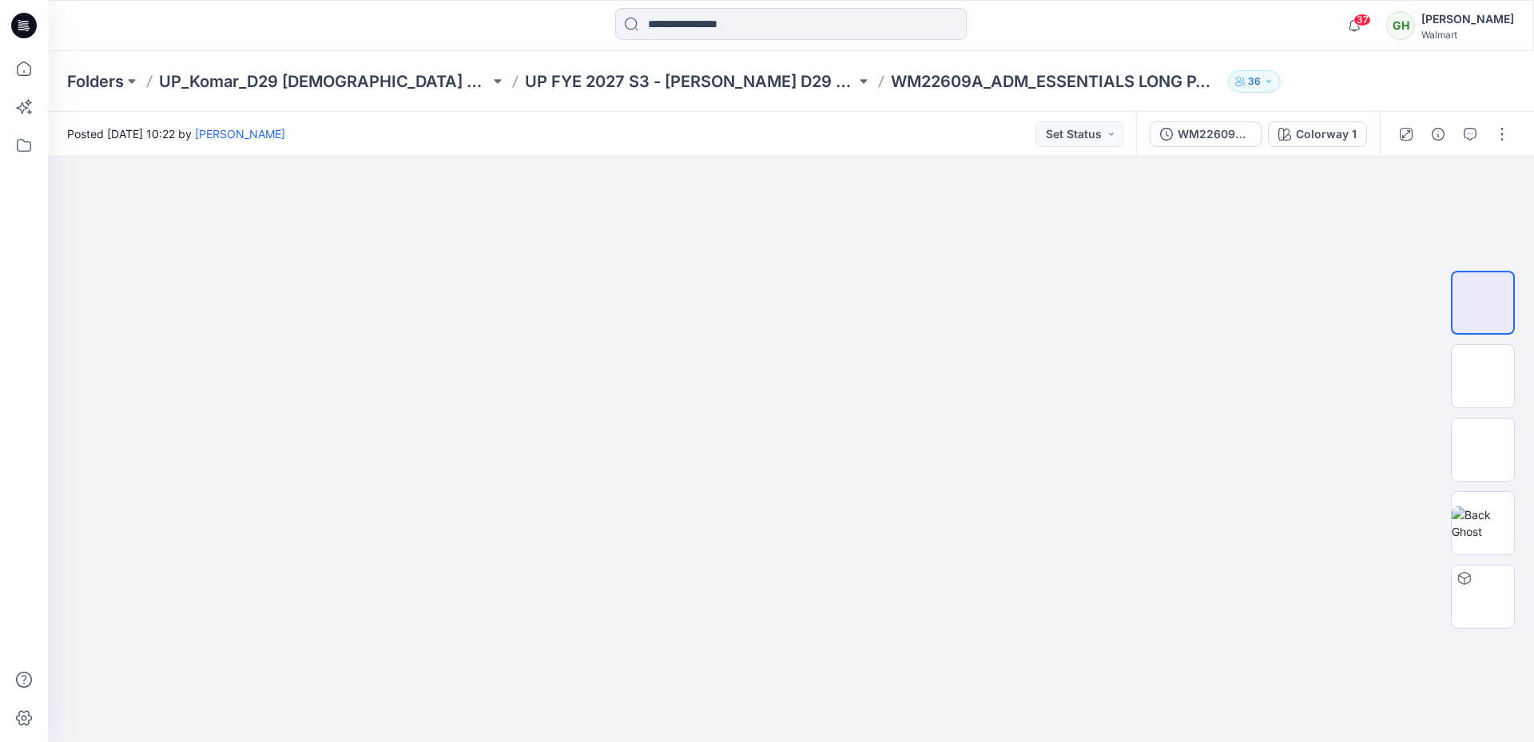
click at [29, 19] on icon at bounding box center [24, 26] width 26 height 26
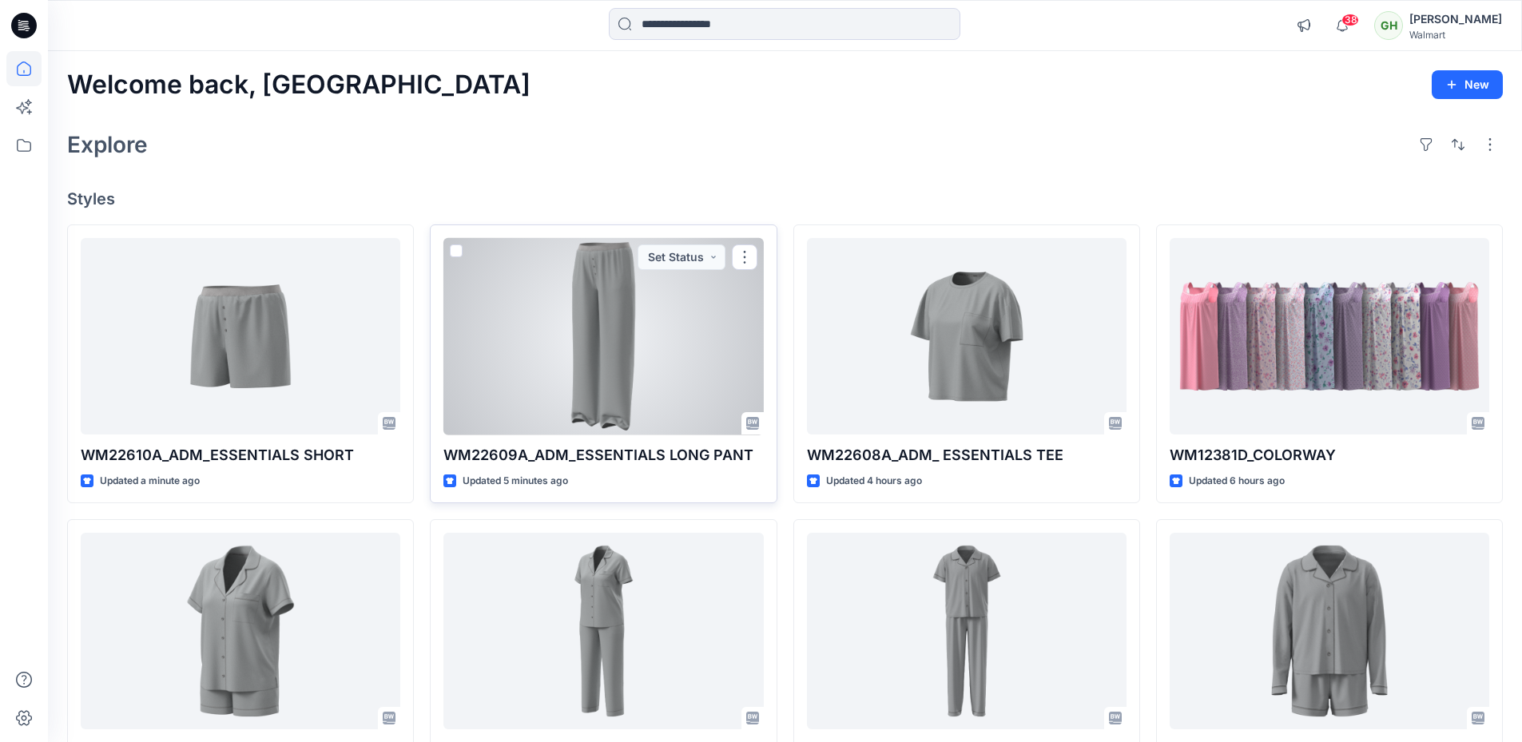
click at [597, 313] on div at bounding box center [602, 336] width 319 height 197
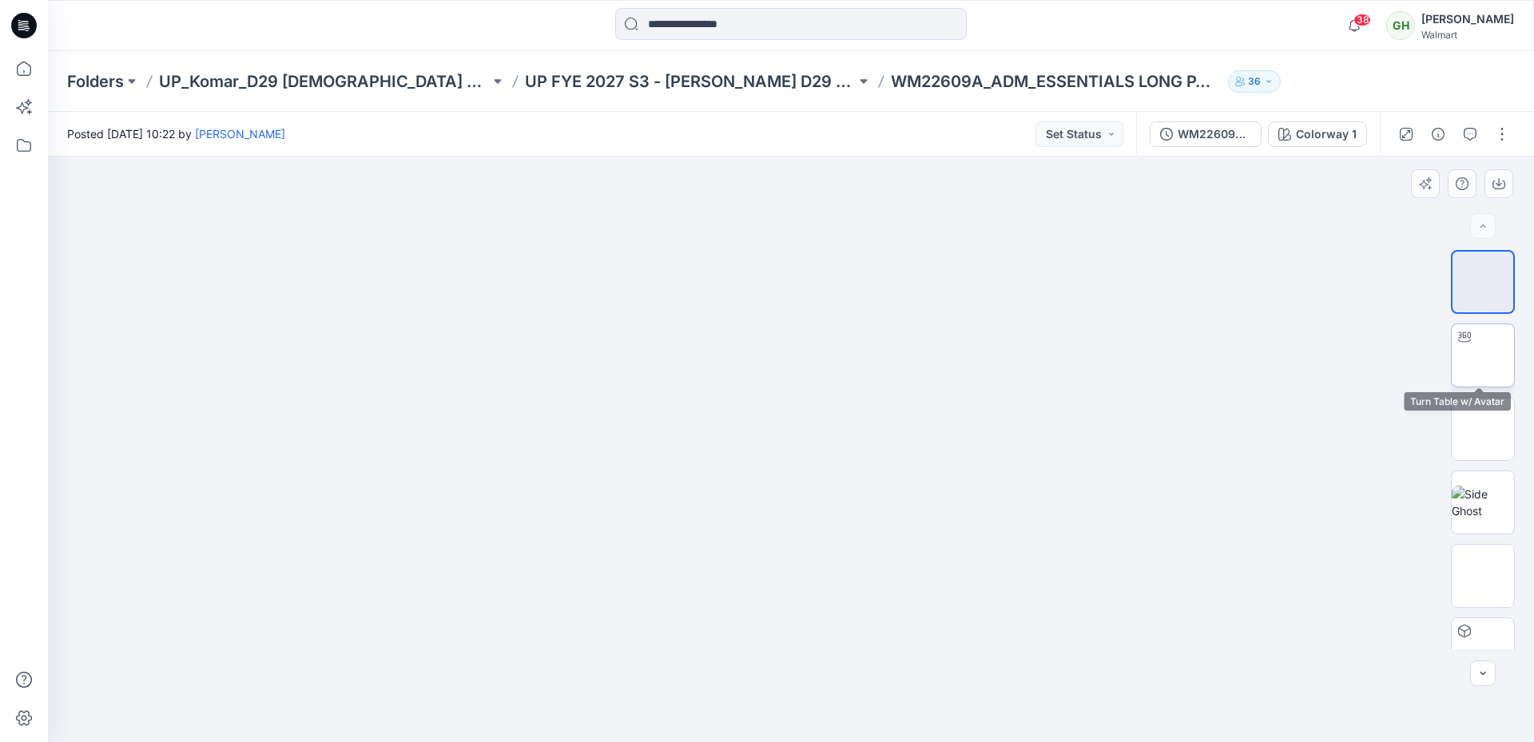
scroll to position [32, 0]
drag, startPoint x: 1080, startPoint y: 17, endPoint x: 1161, endPoint y: 46, distance: 85.6
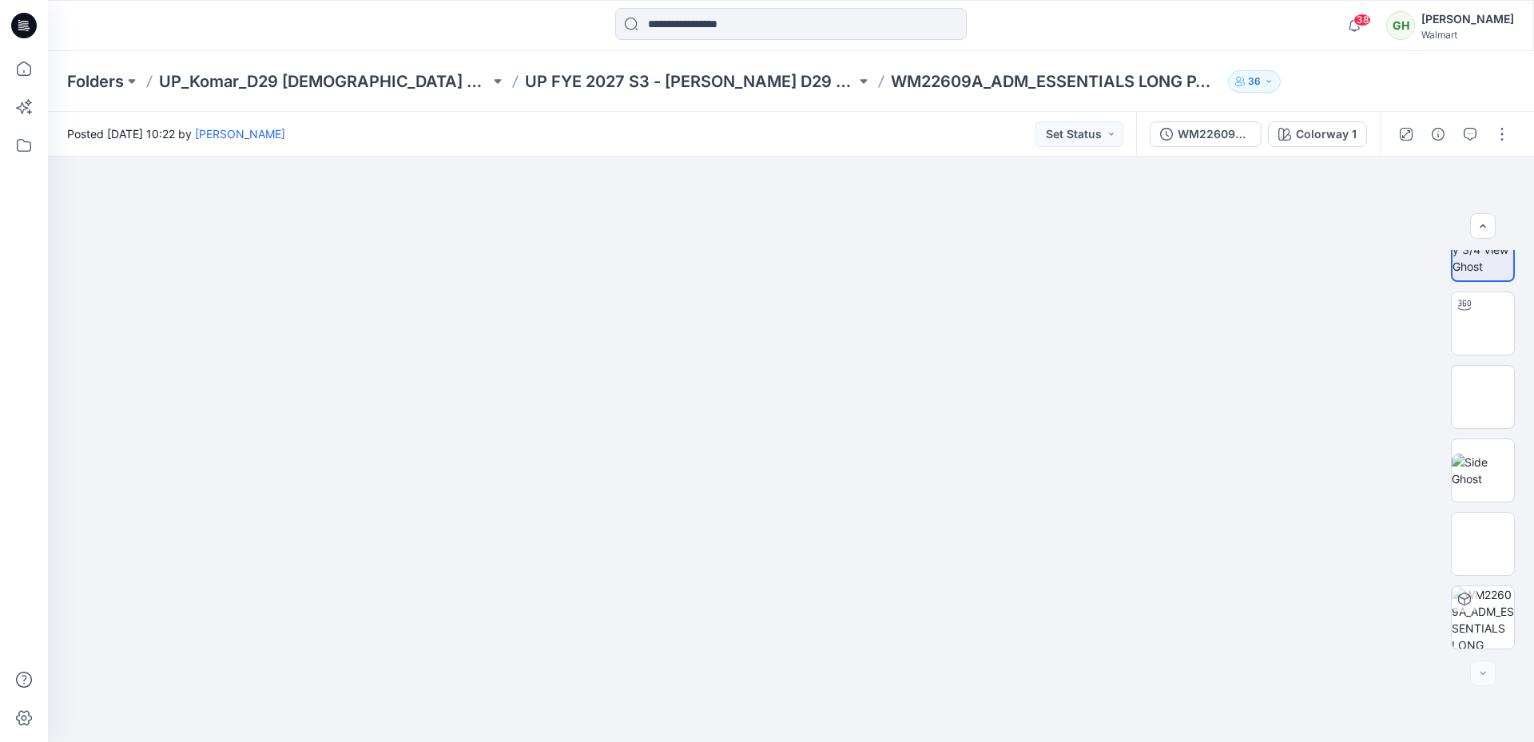
click at [1080, 17] on div at bounding box center [790, 25] width 743 height 35
click at [1487, 133] on div at bounding box center [1453, 134] width 148 height 45
click at [1497, 133] on button "button" at bounding box center [1502, 134] width 26 height 26
click at [1391, 224] on p "Edit" at bounding box center [1400, 216] width 20 height 17
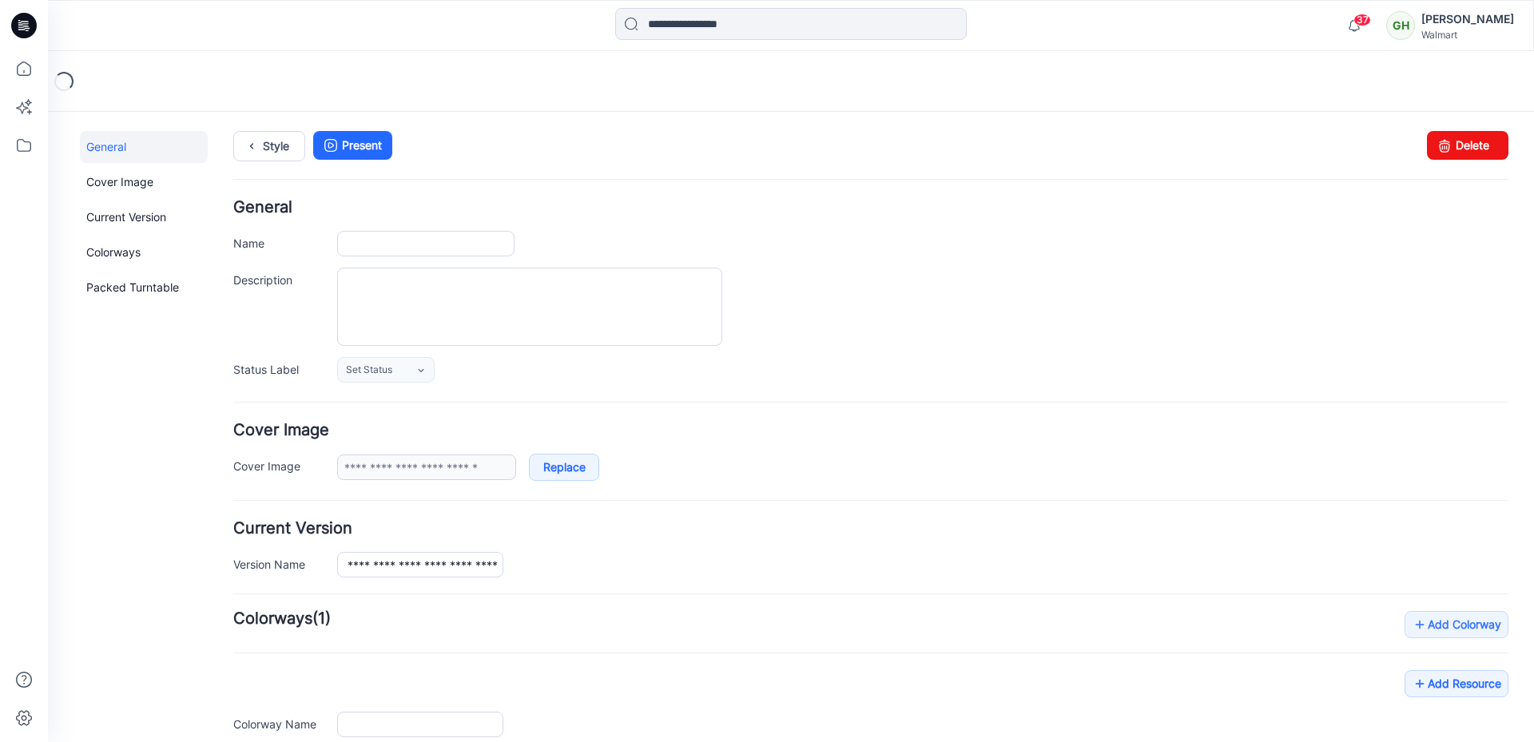
type input "**********"
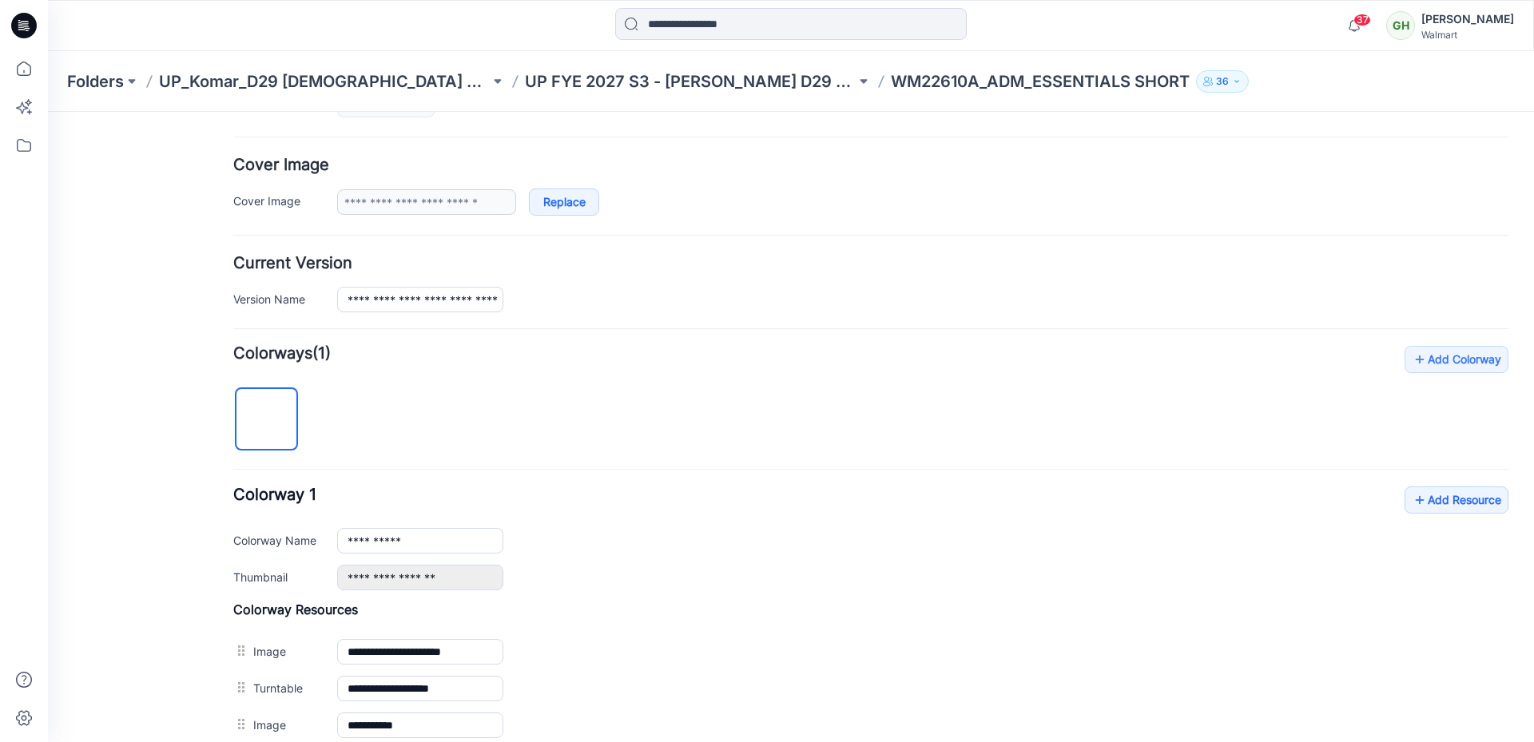
scroll to position [560, 0]
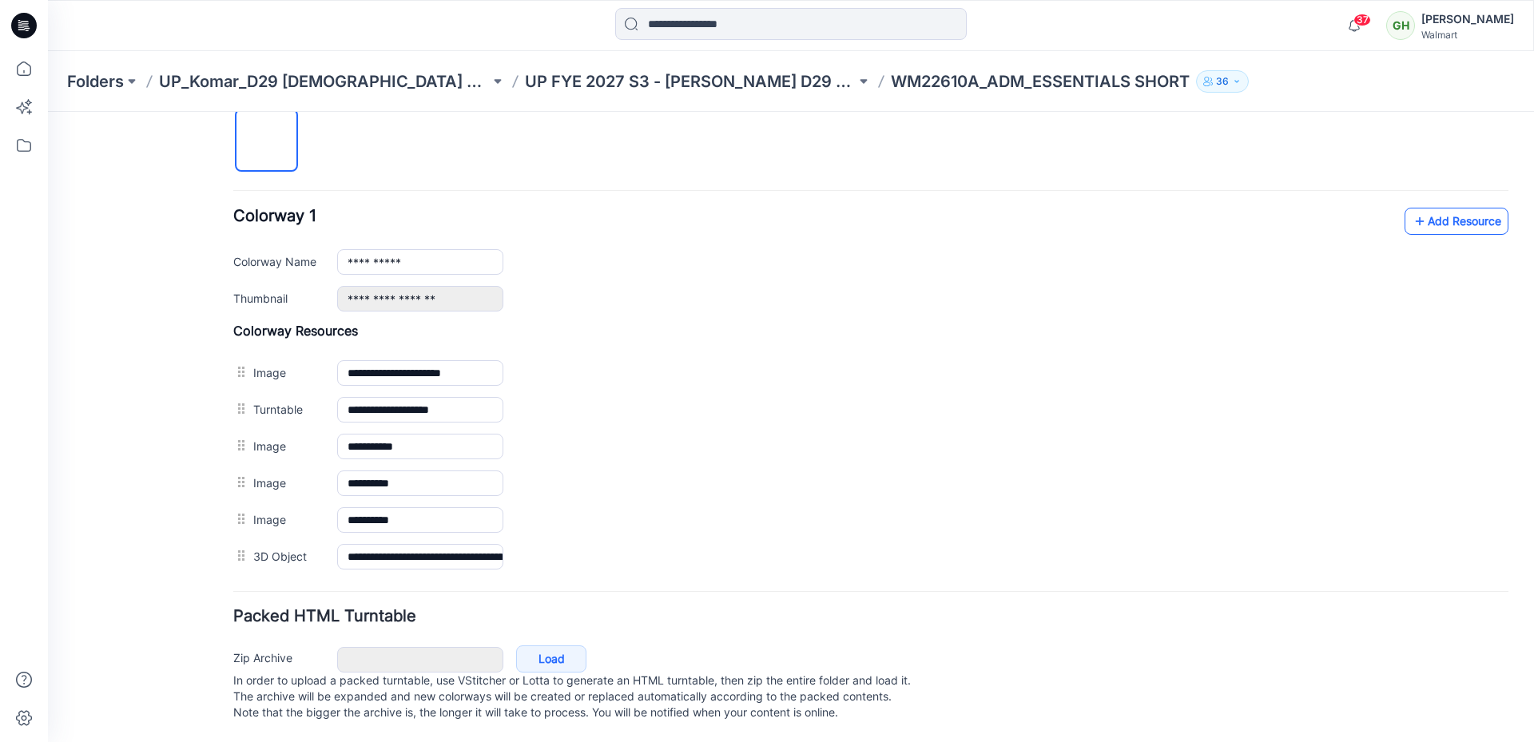
click at [1419, 208] on link "Add Resource" at bounding box center [1456, 221] width 104 height 27
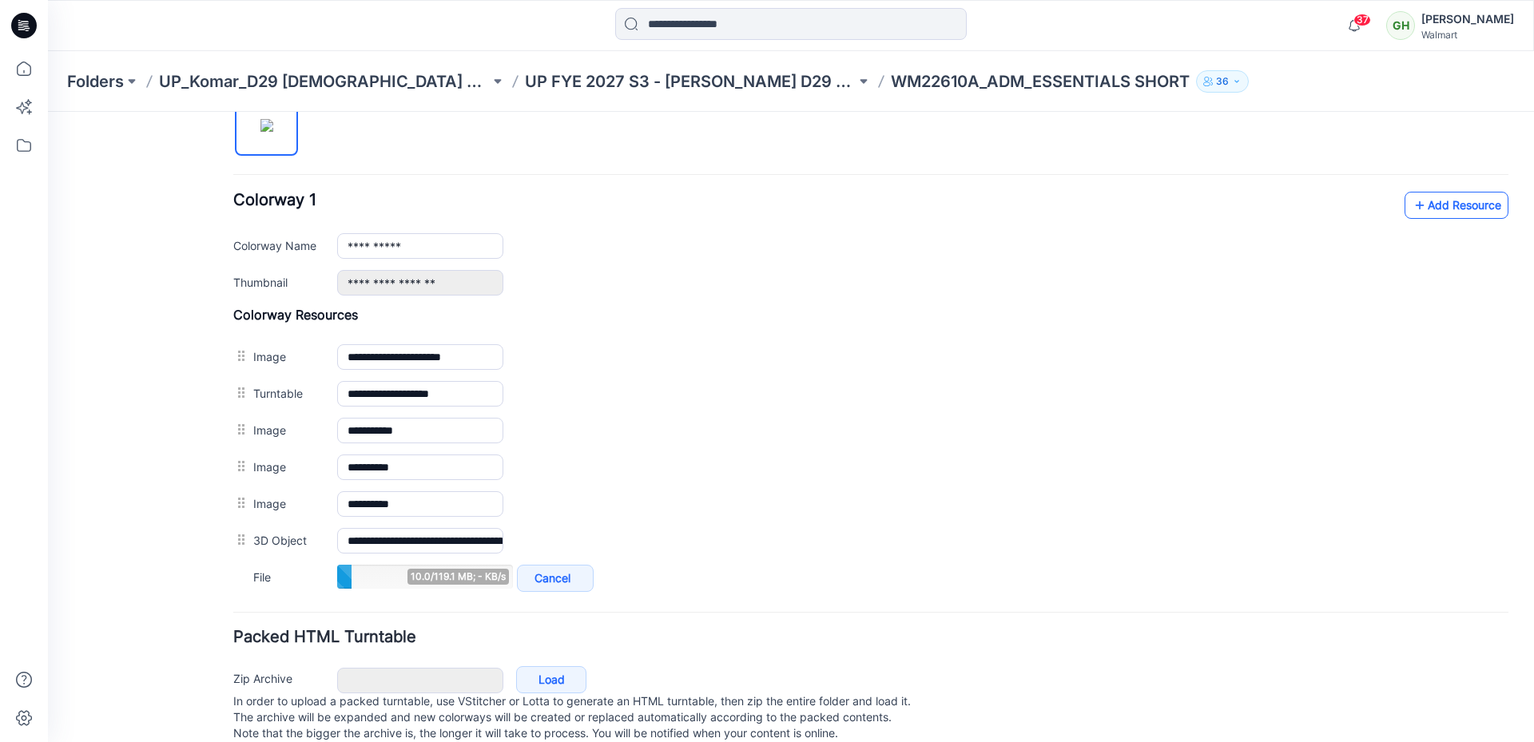
click at [1411, 196] on icon at bounding box center [1419, 205] width 16 height 26
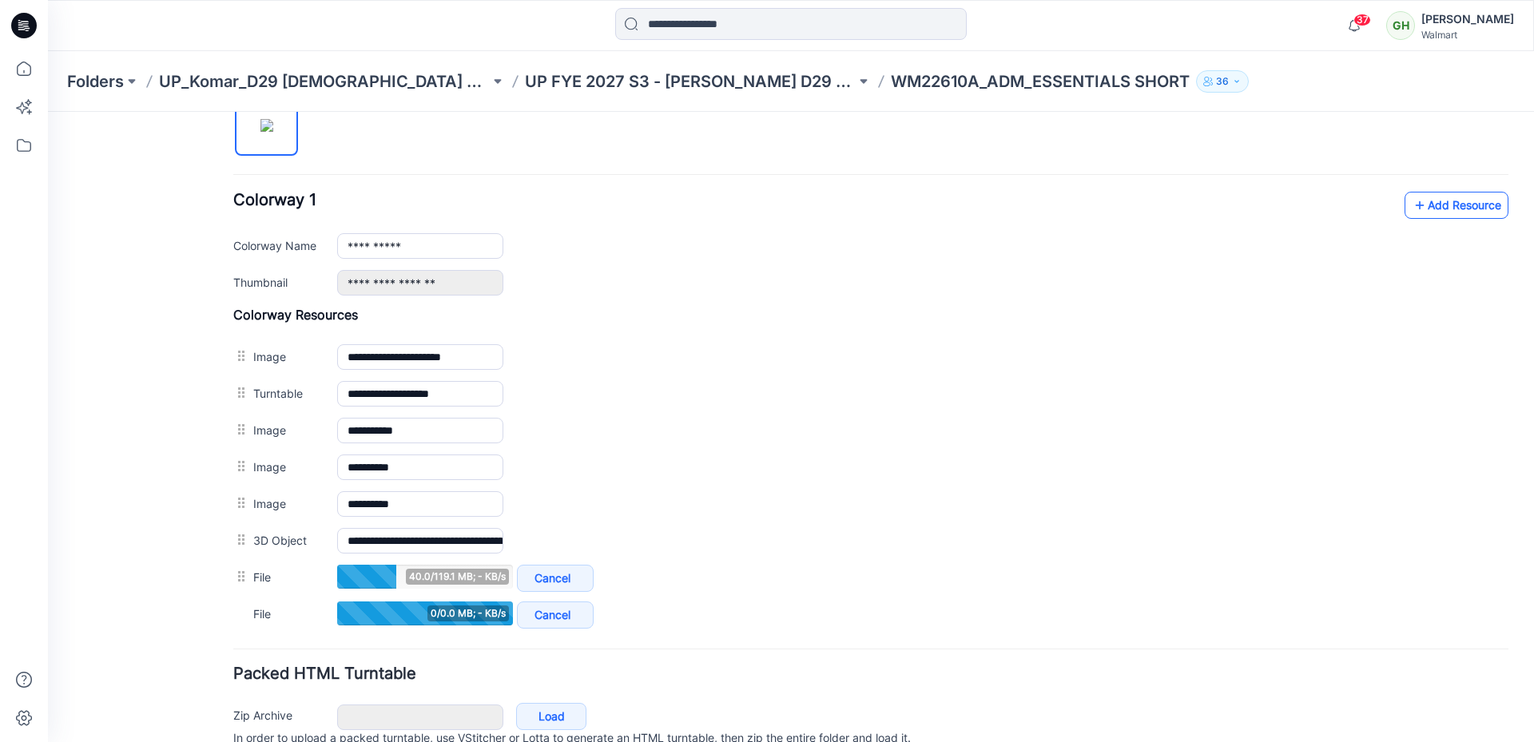
click at [1411, 196] on icon at bounding box center [1419, 205] width 16 height 26
click at [1431, 205] on link "Add Resource" at bounding box center [1456, 205] width 104 height 27
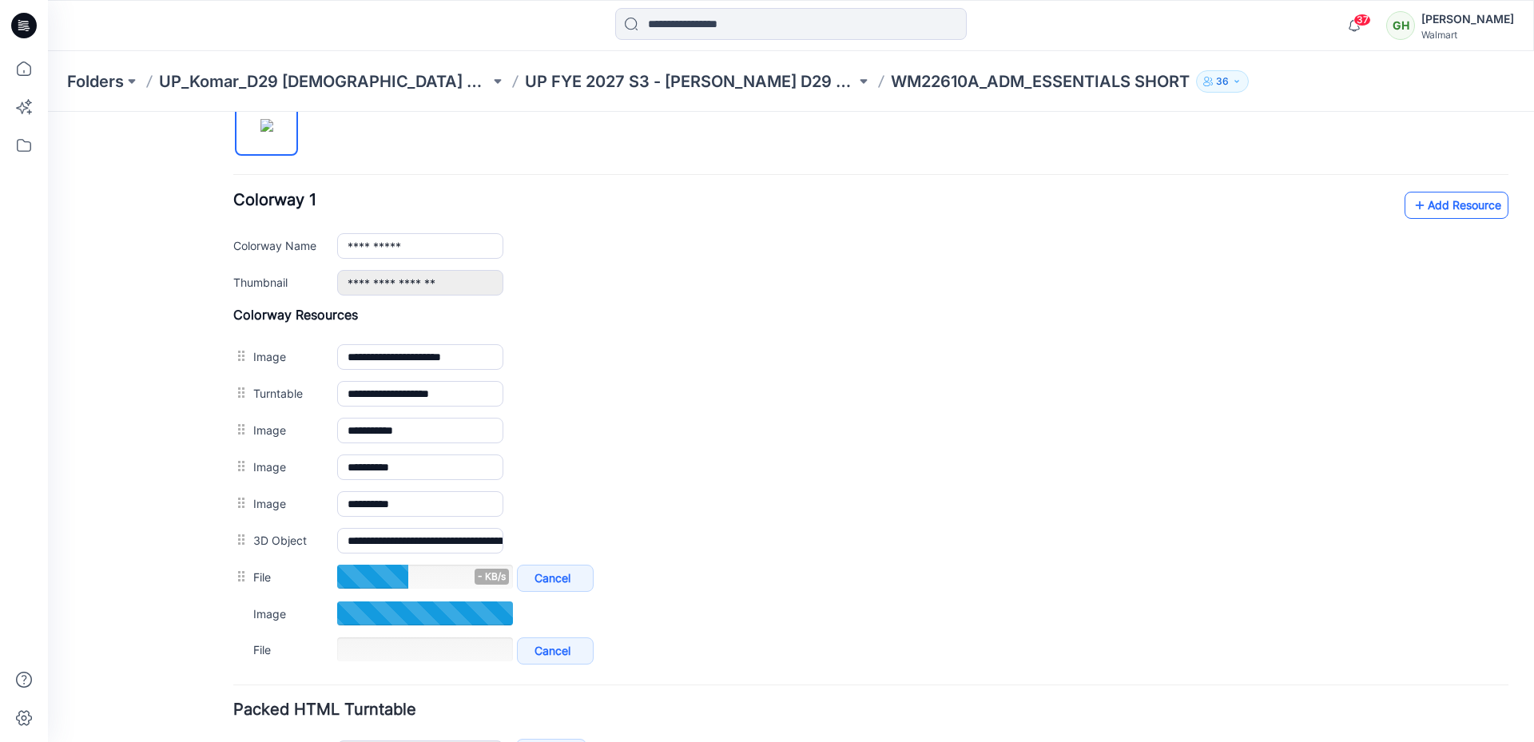
click at [1461, 201] on link "Add Resource" at bounding box center [1456, 205] width 104 height 27
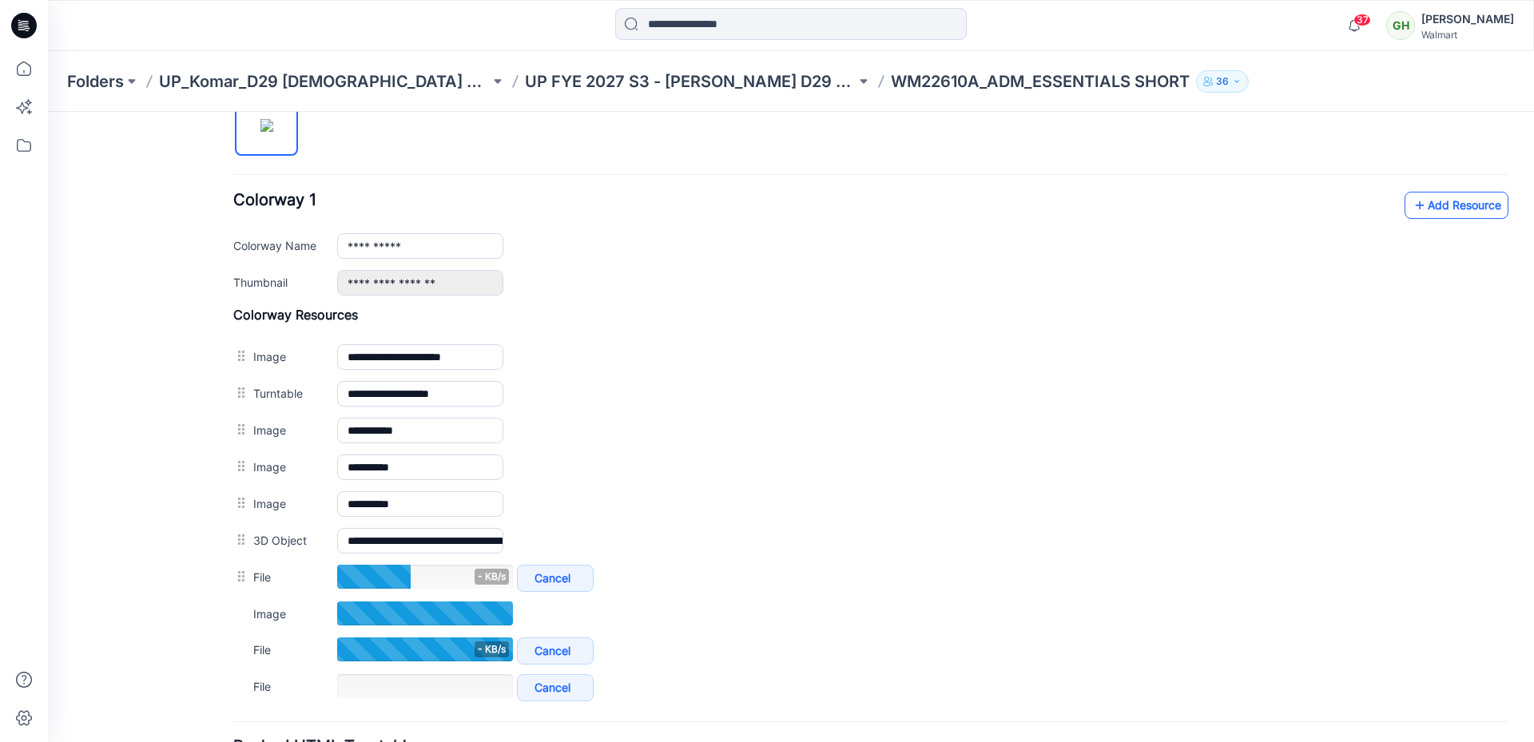
click at [1411, 211] on icon at bounding box center [1419, 205] width 16 height 26
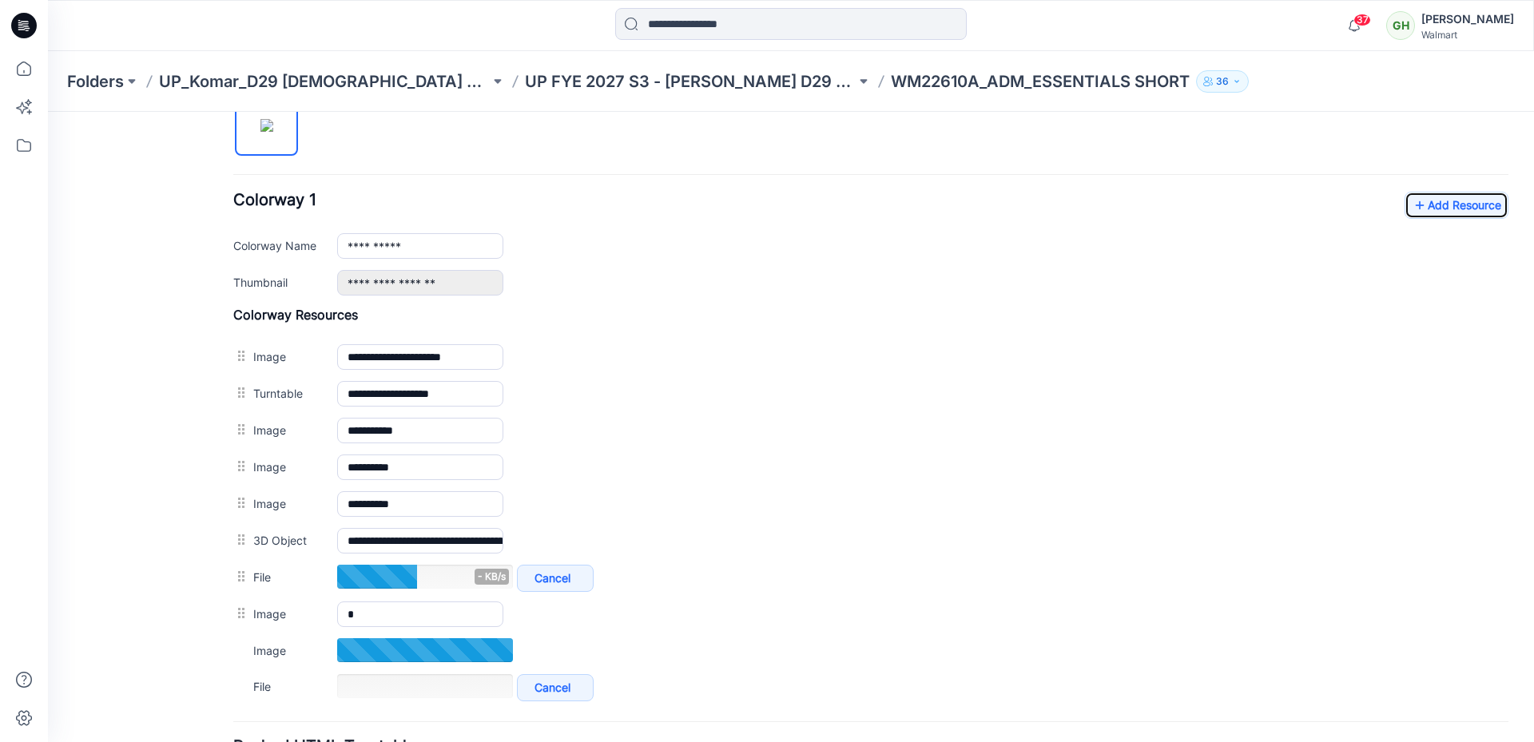
scroll to position [640, 0]
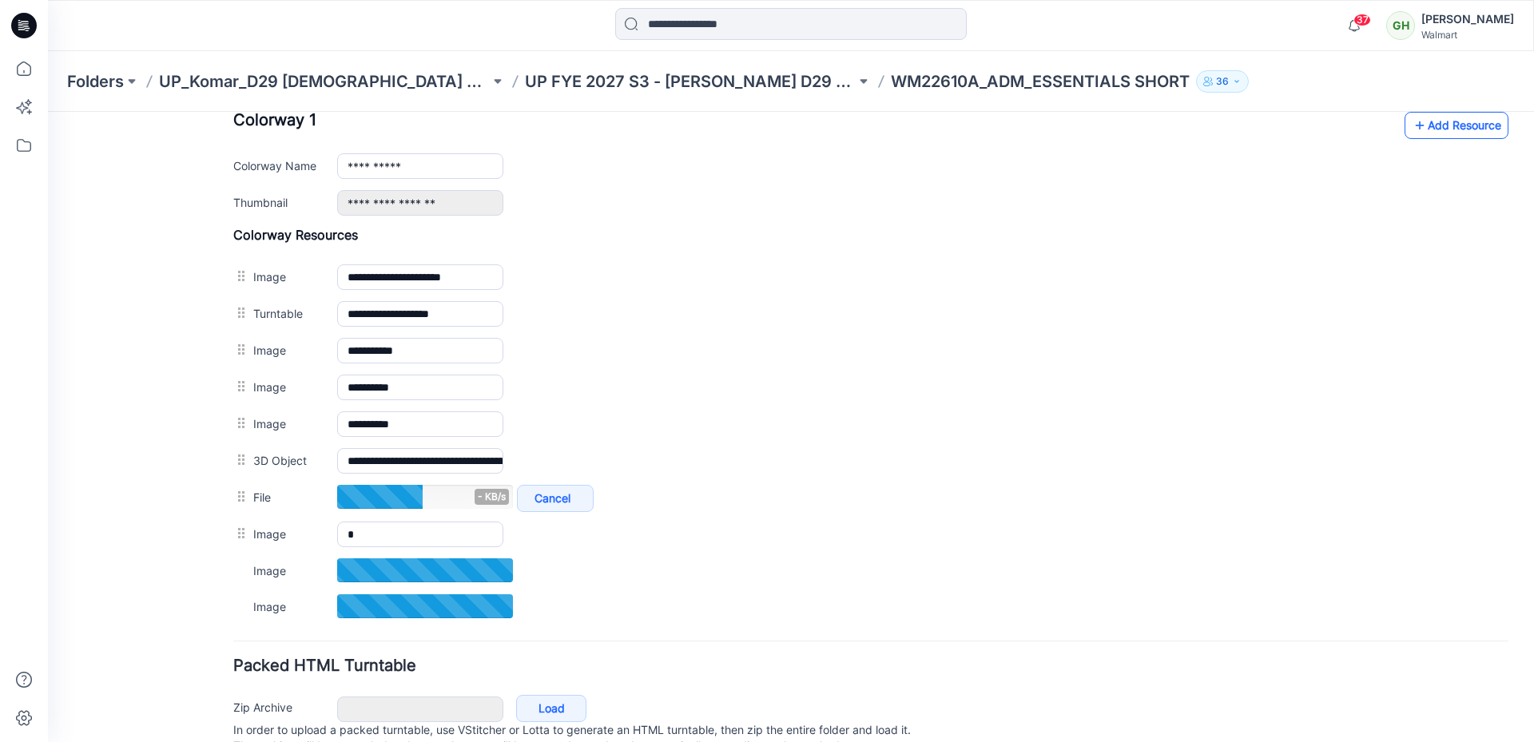
click at [1423, 127] on link "Add Resource" at bounding box center [1456, 125] width 104 height 27
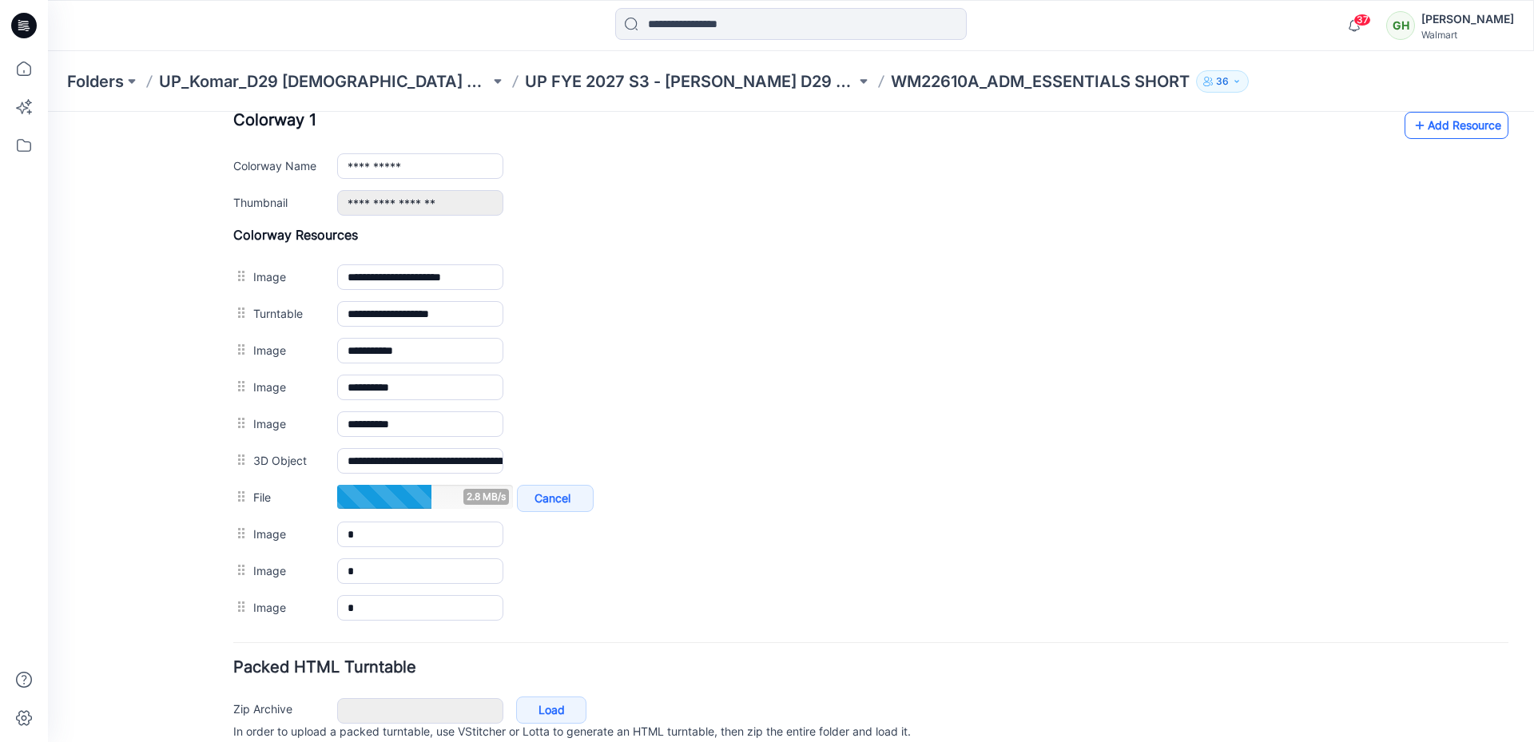
click at [1414, 126] on icon at bounding box center [1419, 126] width 16 height 26
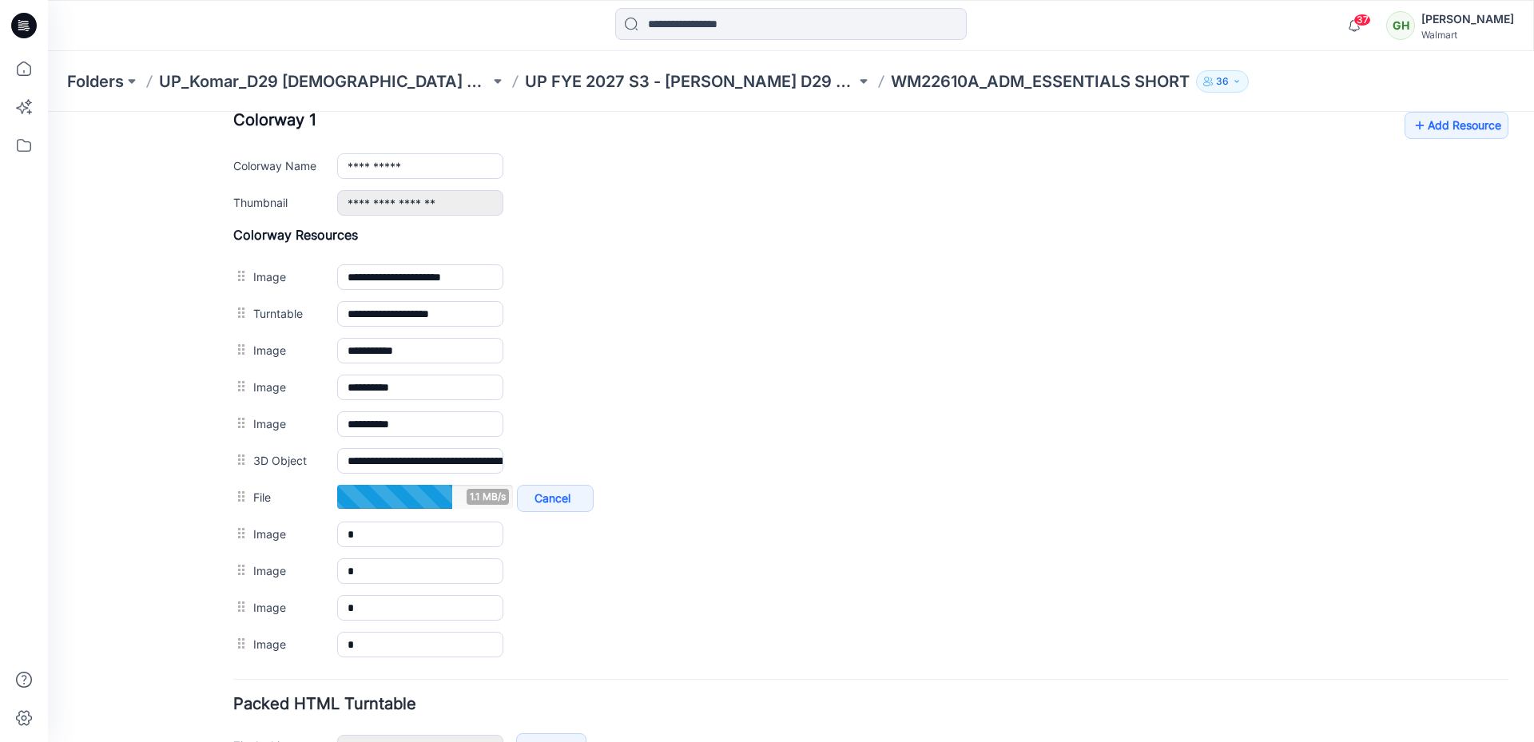
click at [1266, 97] on div "Folders UP_Komar_D29 Ladies Sleep UP FYE 2027 S3 - Komar D29 Ladies Sleepwear W…" at bounding box center [791, 81] width 1486 height 61
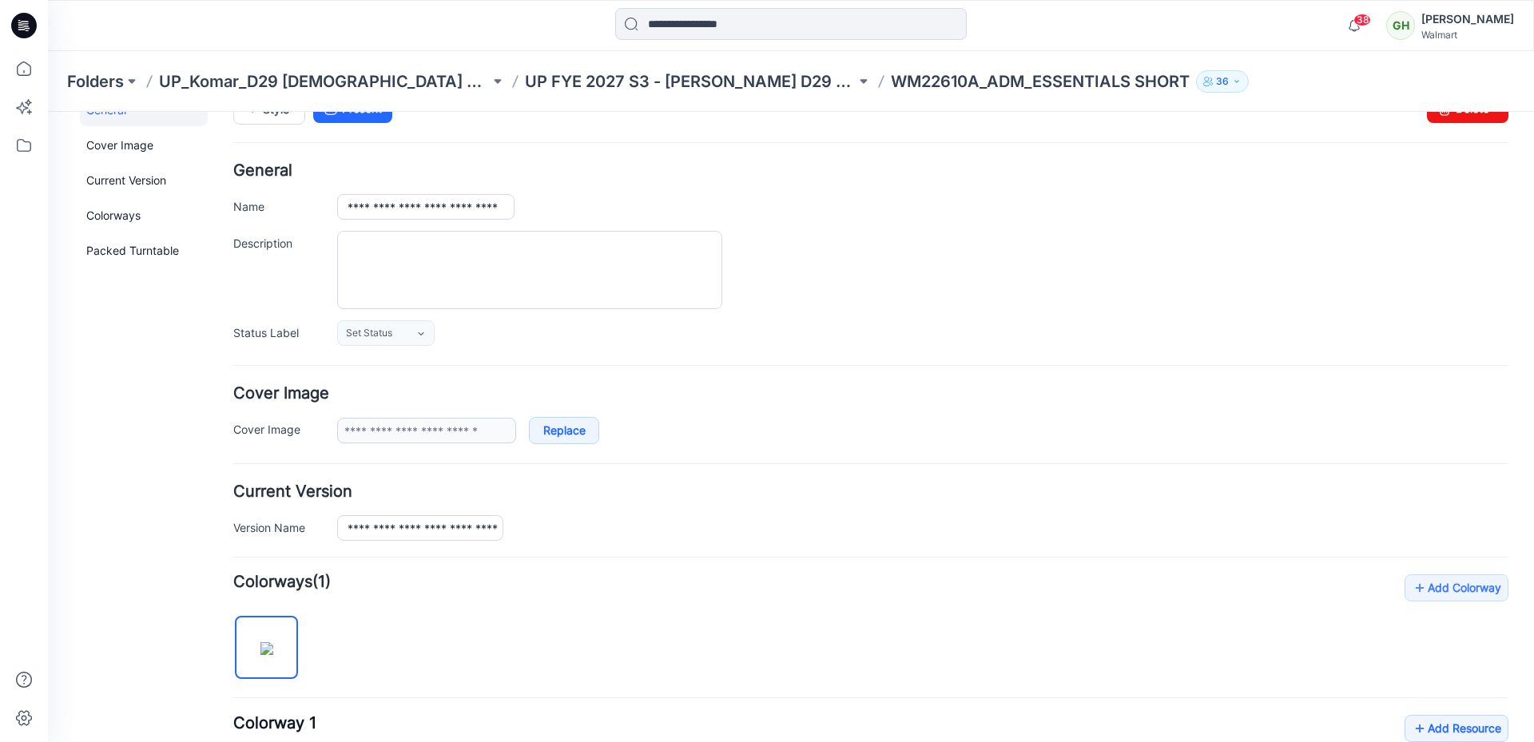
scroll to position [0, 0]
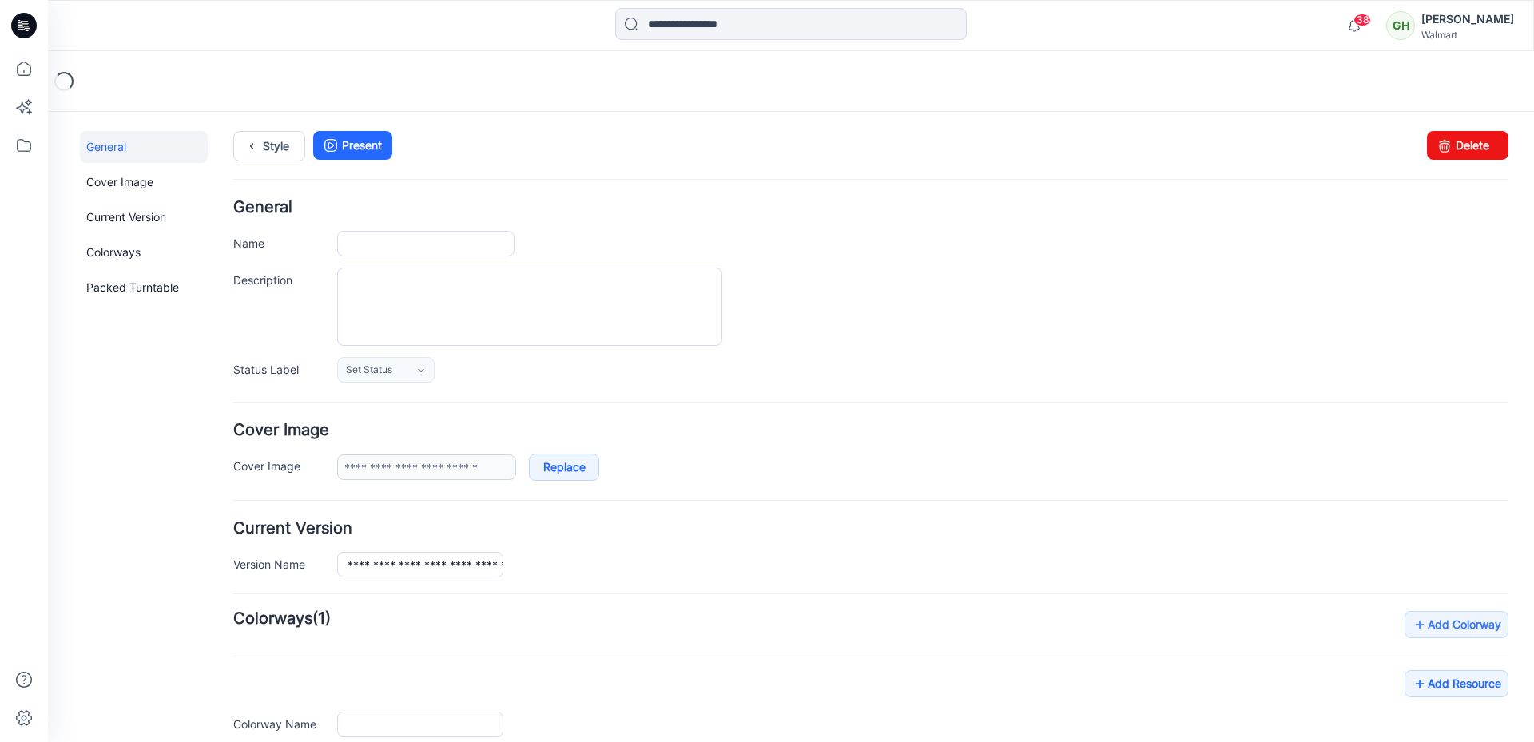
type input "**********"
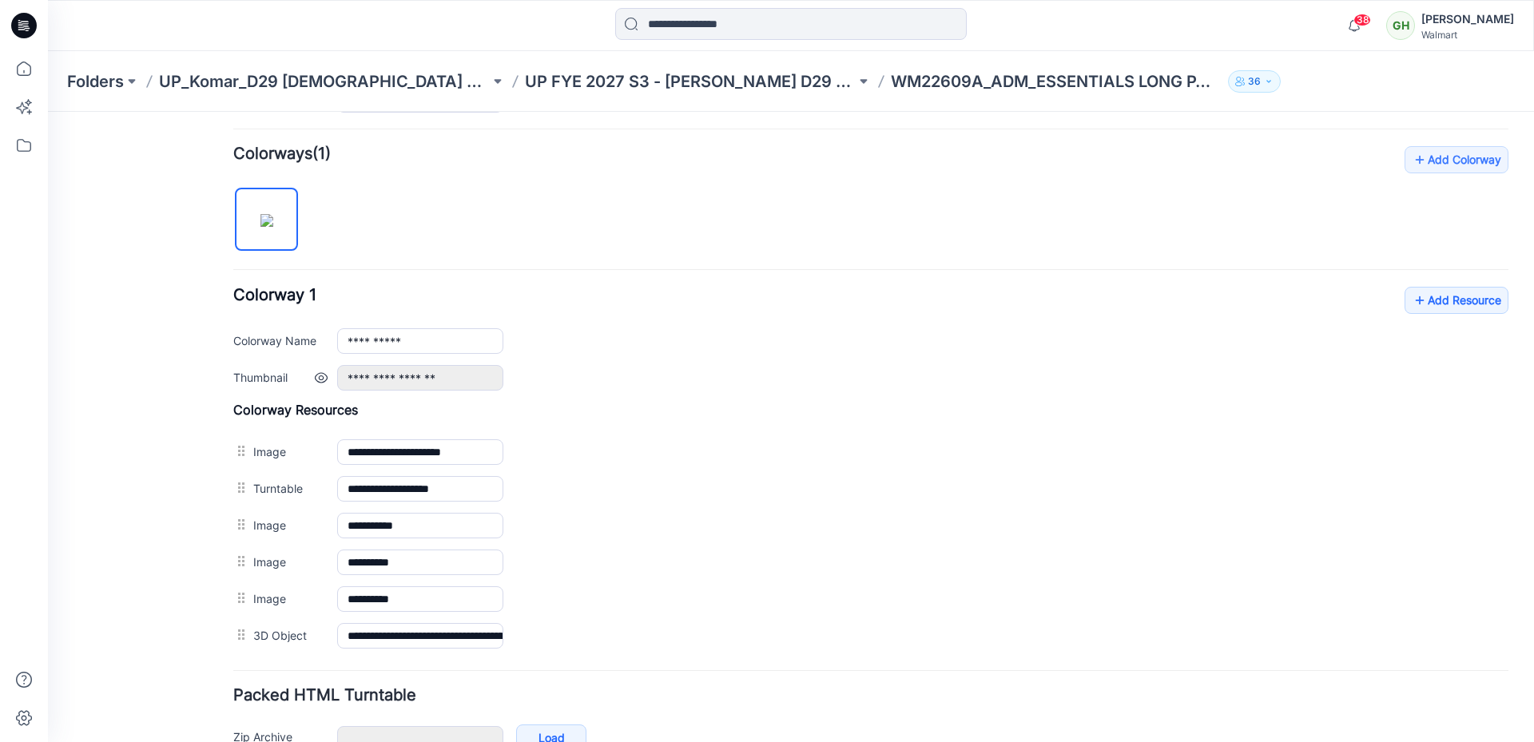
scroll to position [560, 0]
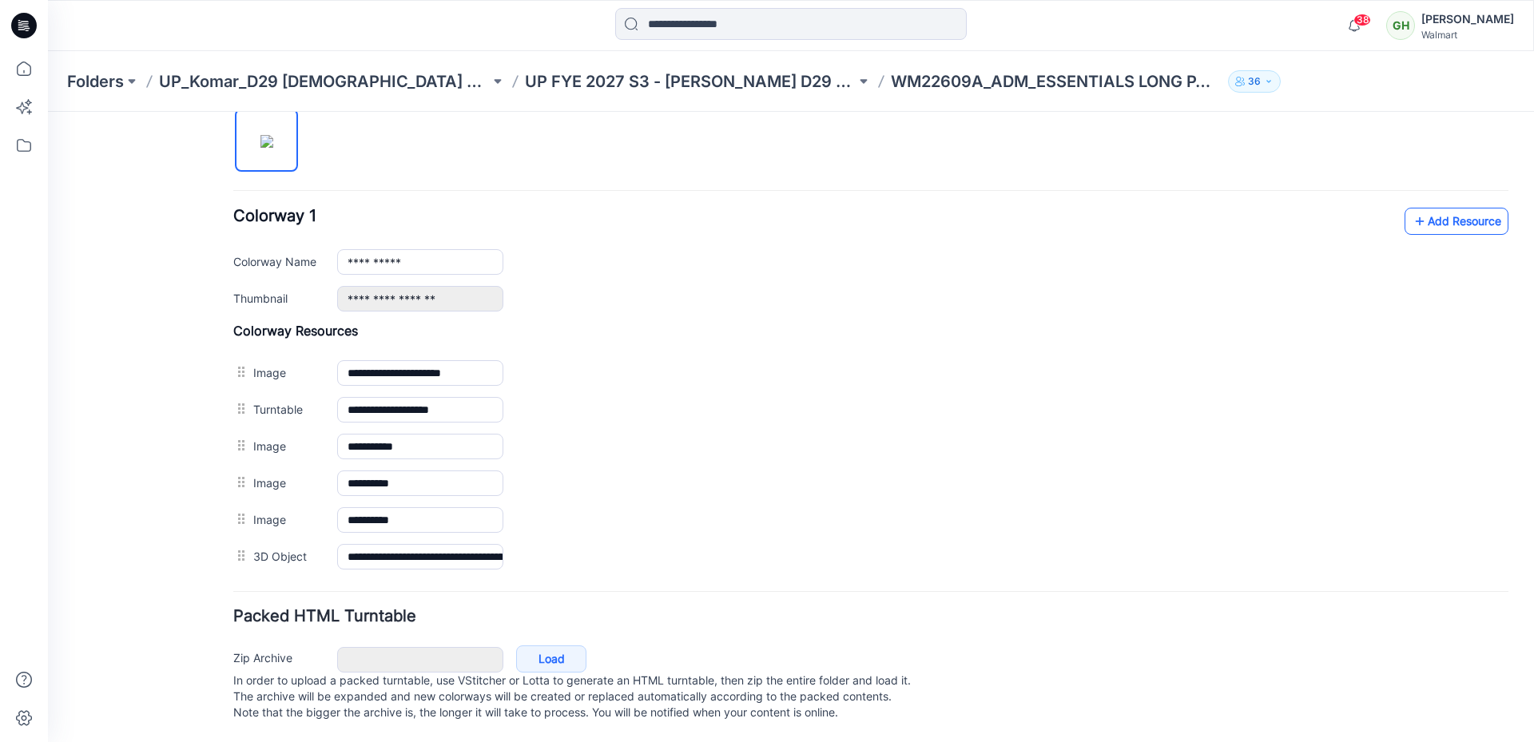
click at [1453, 212] on link "Add Resource" at bounding box center [1456, 221] width 104 height 27
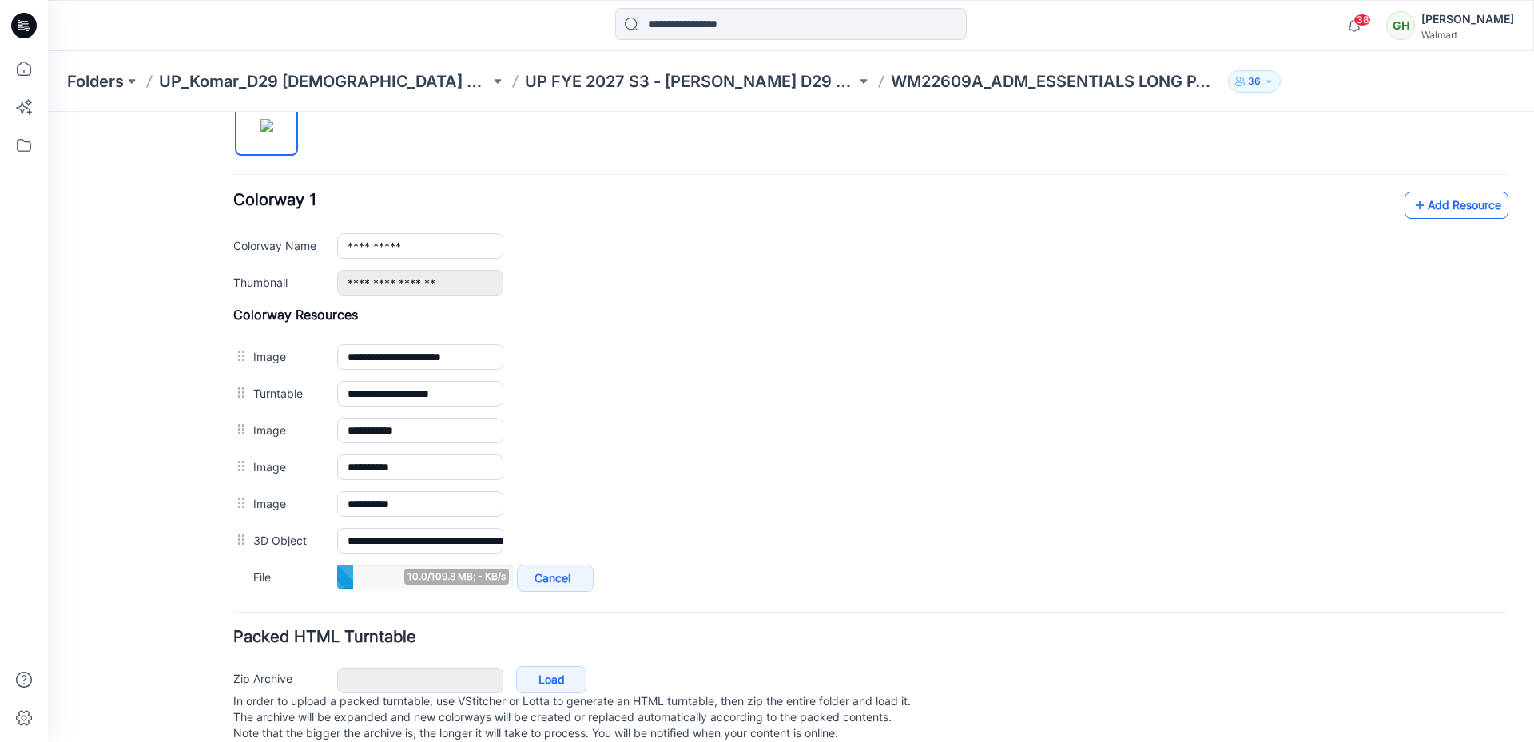
click at [1411, 204] on icon at bounding box center [1419, 205] width 16 height 26
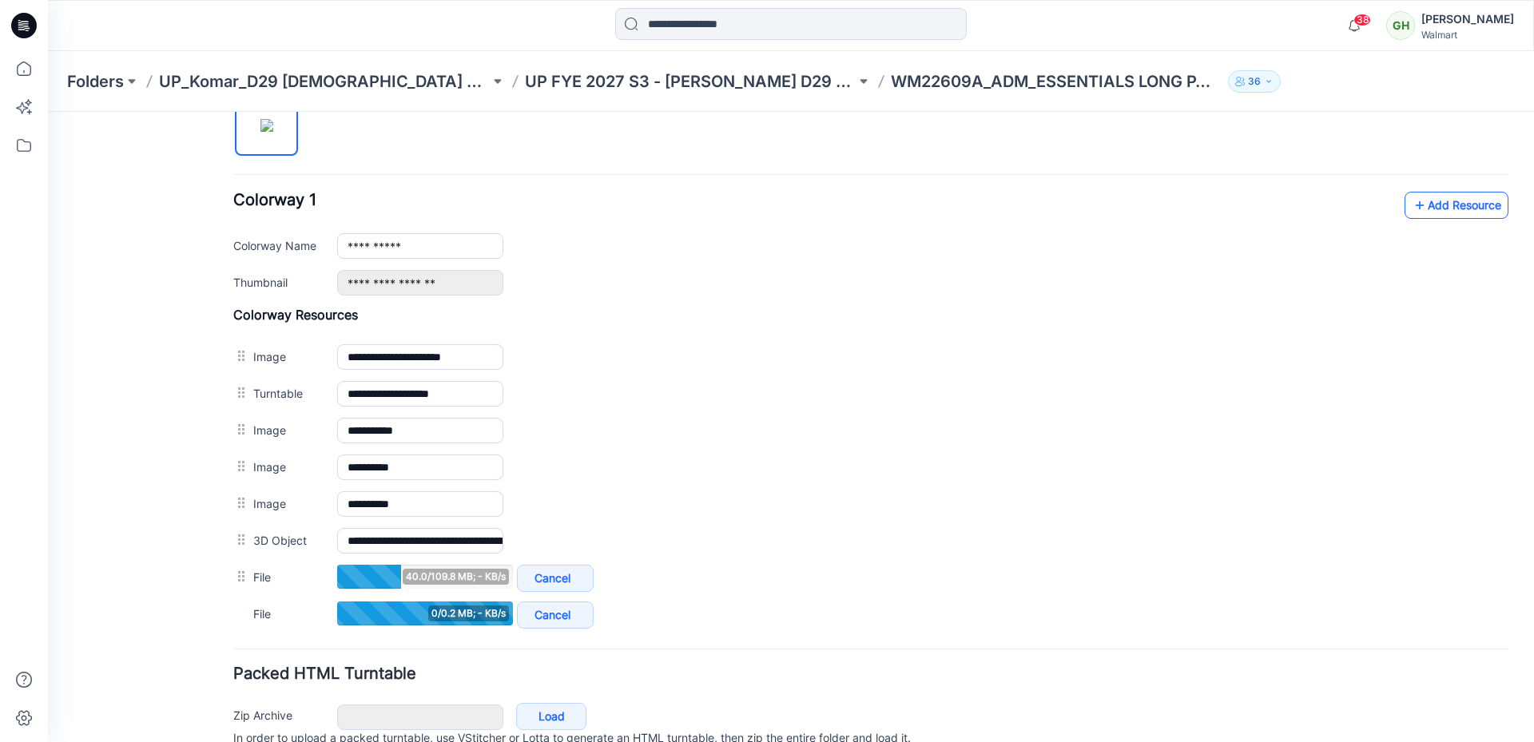
click at [1411, 200] on icon at bounding box center [1419, 205] width 16 height 26
click at [1411, 211] on icon at bounding box center [1419, 205] width 16 height 26
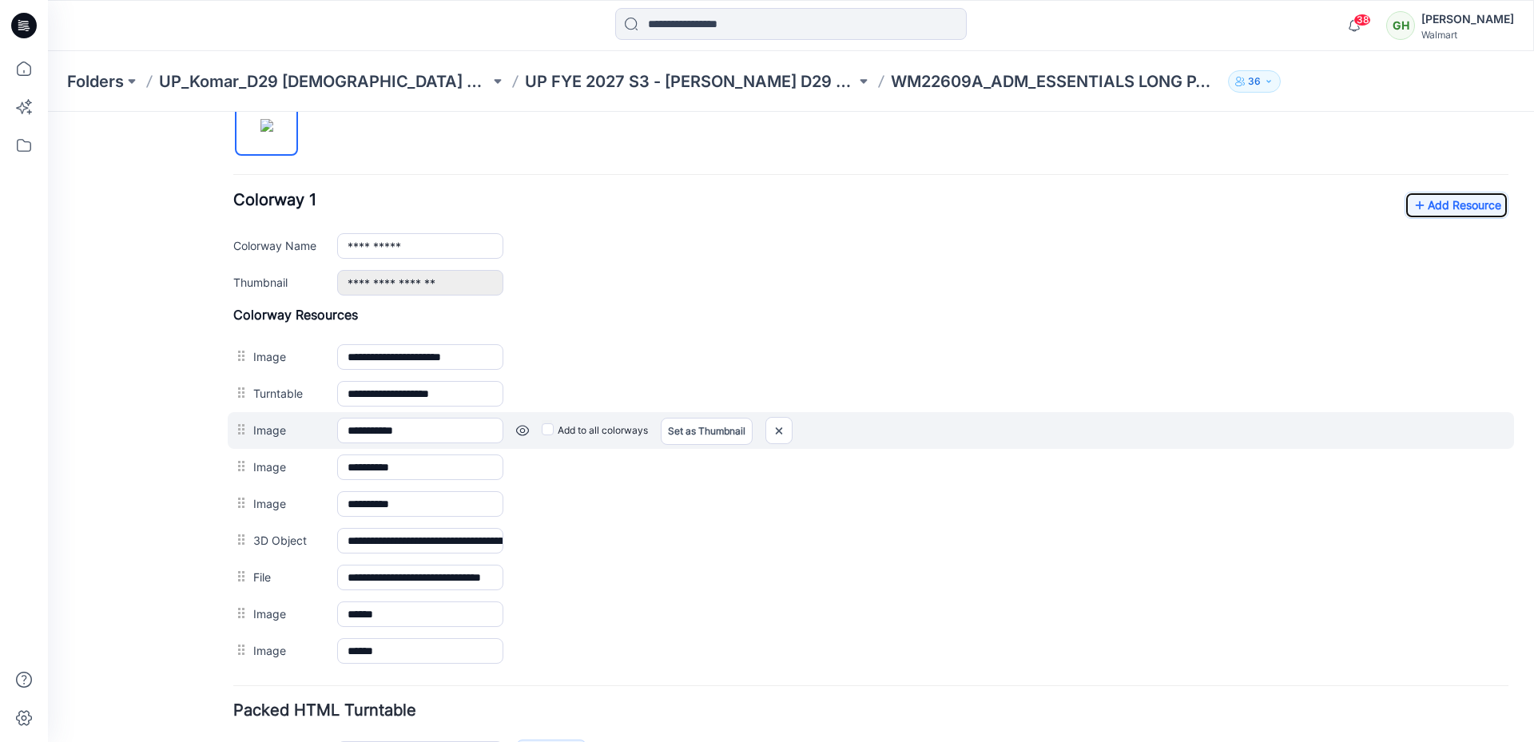
scroll to position [0, 0]
